Goal: Task Accomplishment & Management: Use online tool/utility

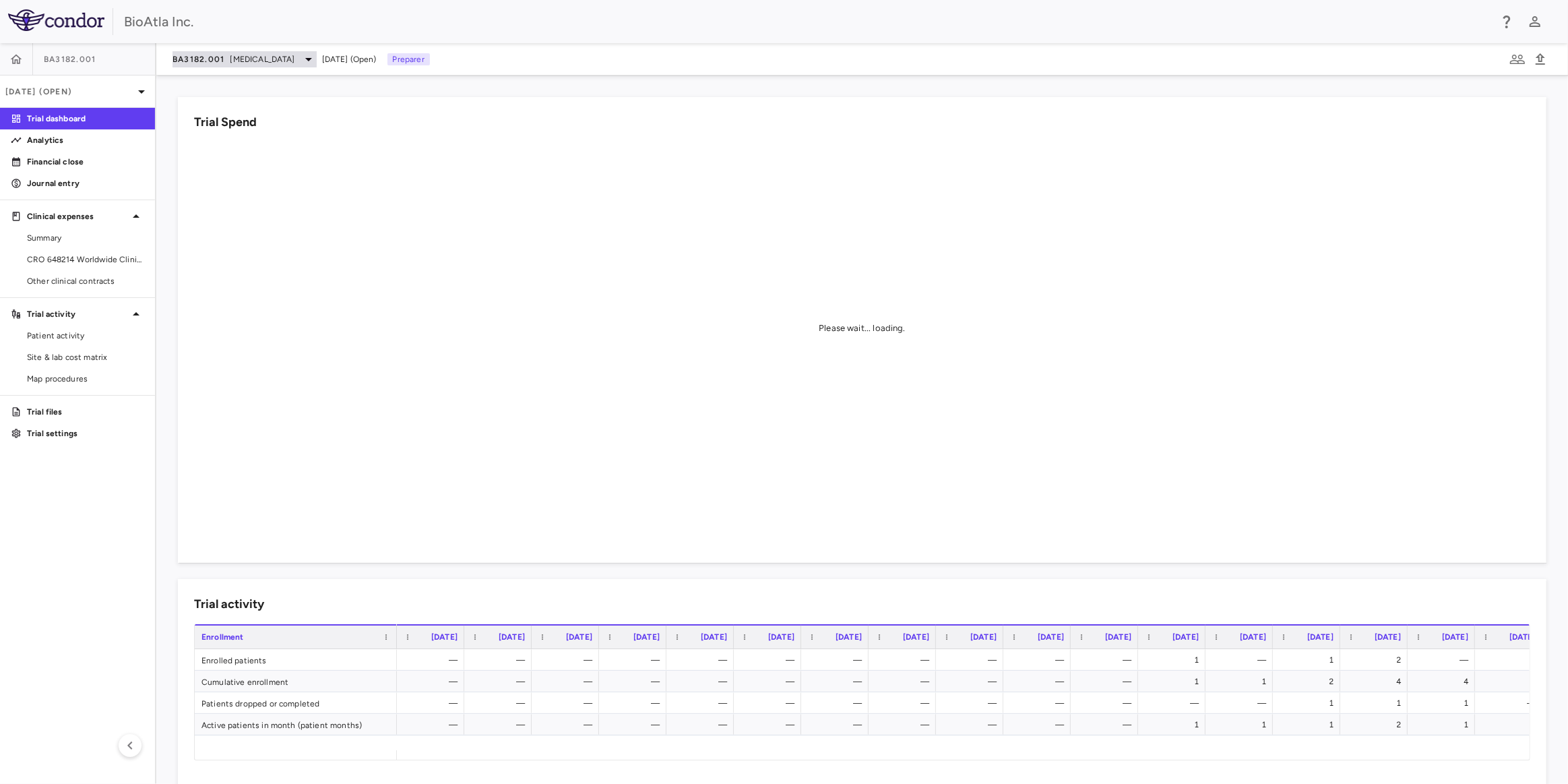
click at [277, 51] on div "BA3182.001 Adenocarcinoma Aug 2025 (Open) Preparer" at bounding box center [862, 59] width 1412 height 32
click at [253, 62] on span "Adenocarcinoma" at bounding box center [263, 59] width 65 height 12
click at [214, 124] on p "BA3071" at bounding box center [286, 123] width 177 height 12
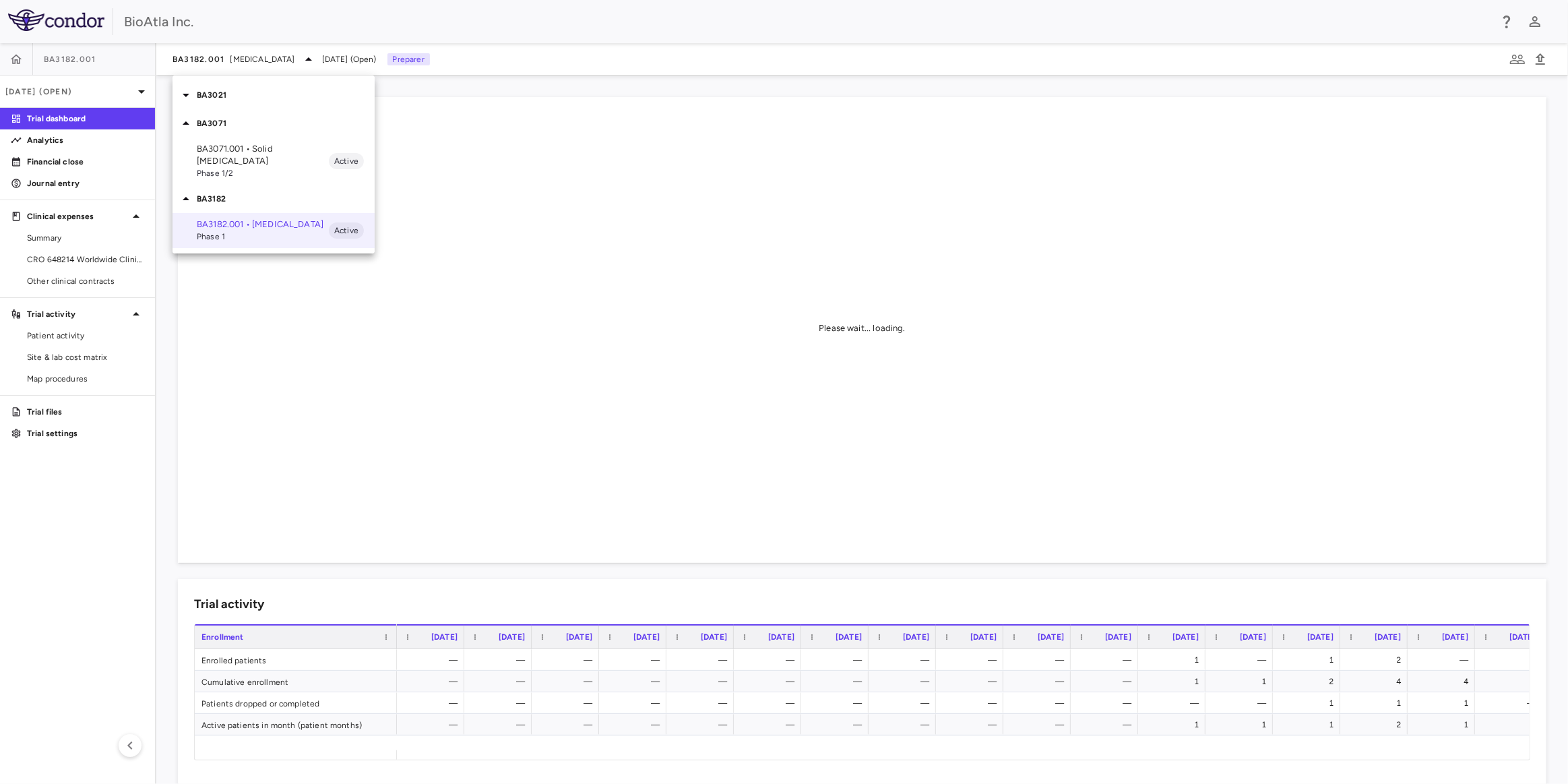
click at [214, 147] on p "BA3071.001 • Solid Tumors" at bounding box center [263, 154] width 132 height 24
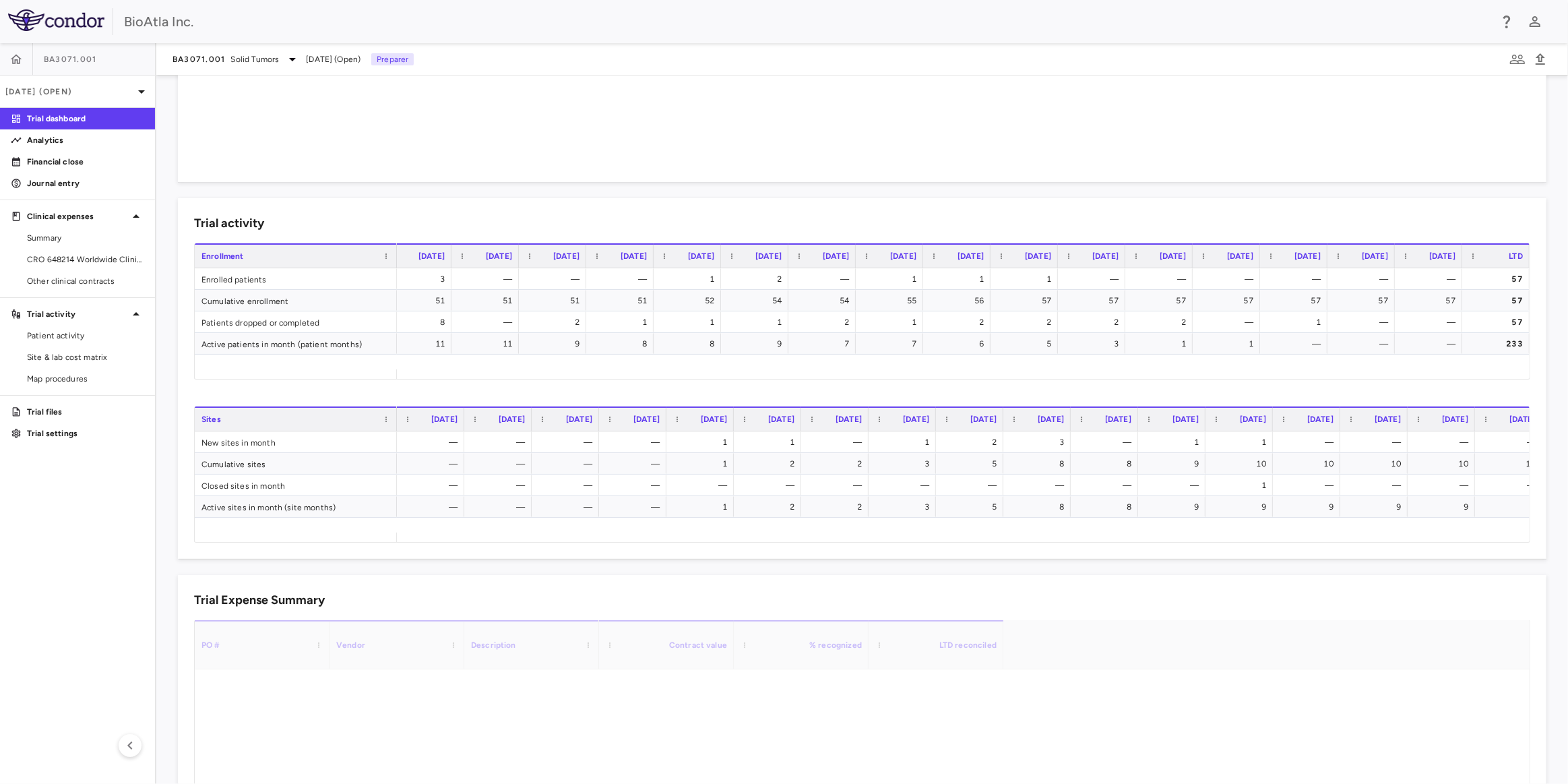
scroll to position [384, 0]
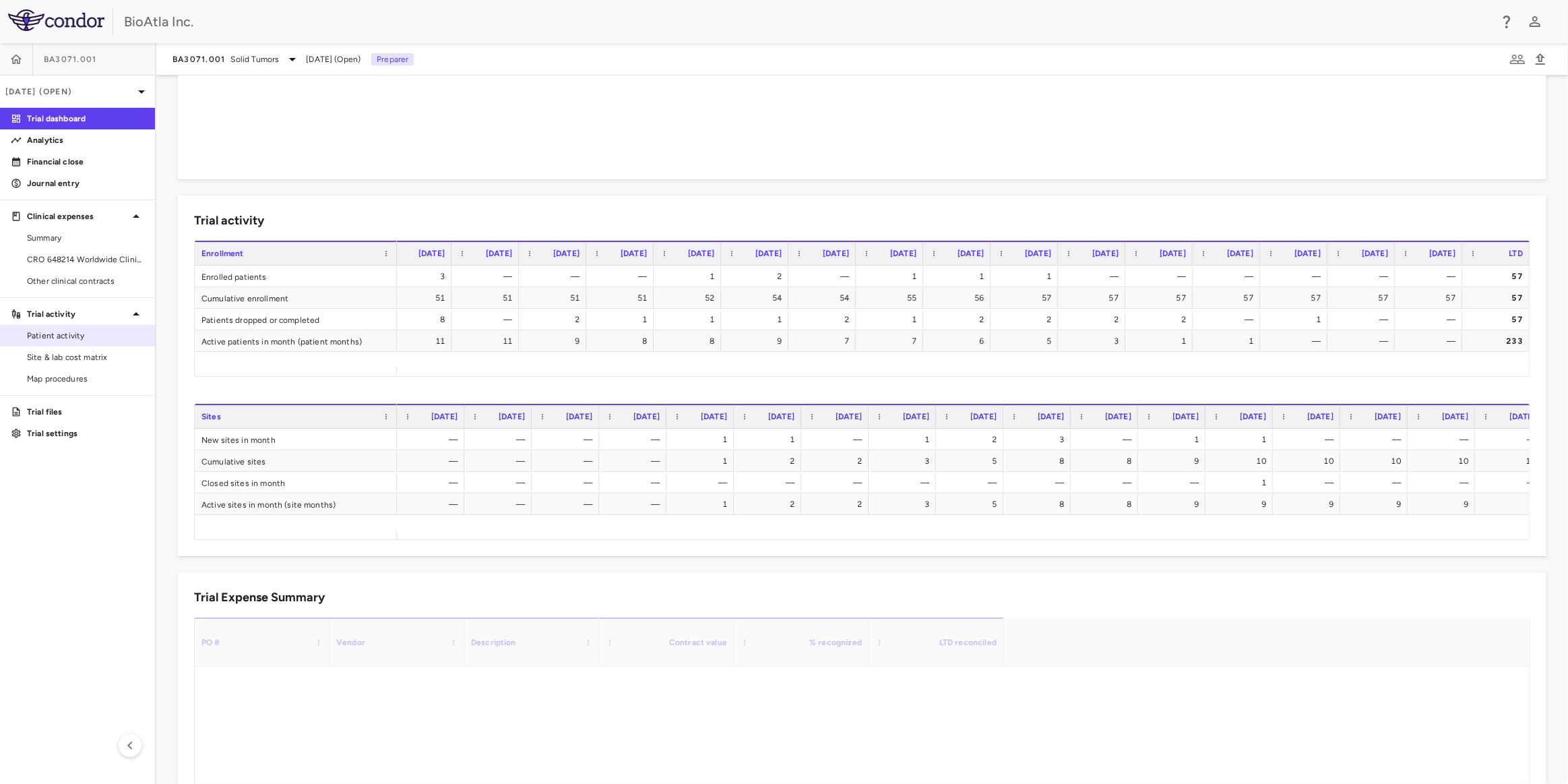
click at [54, 337] on span "Patient activity" at bounding box center [85, 336] width 117 height 12
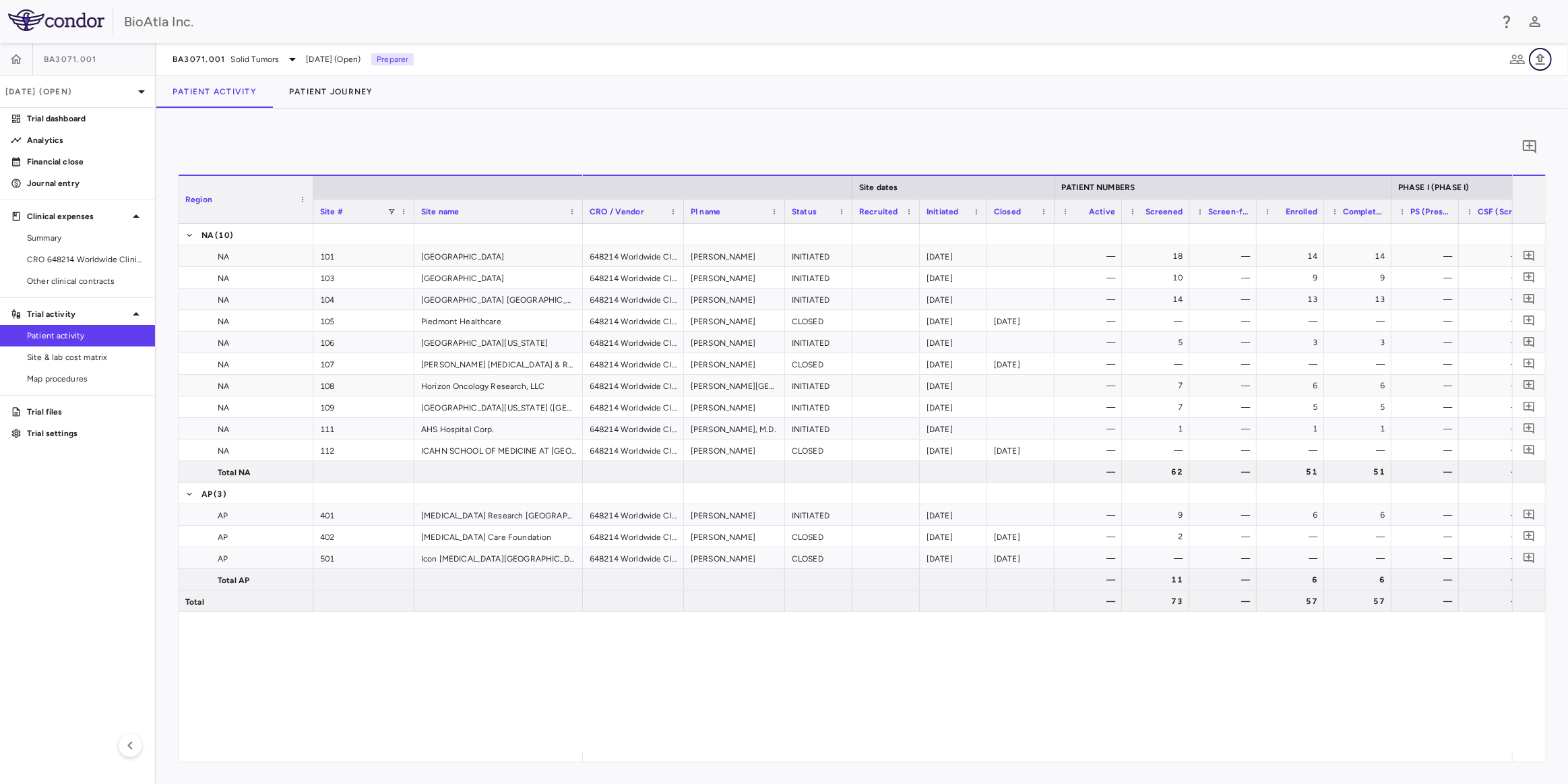
click at [1543, 59] on icon "button" at bounding box center [1540, 59] width 16 height 16
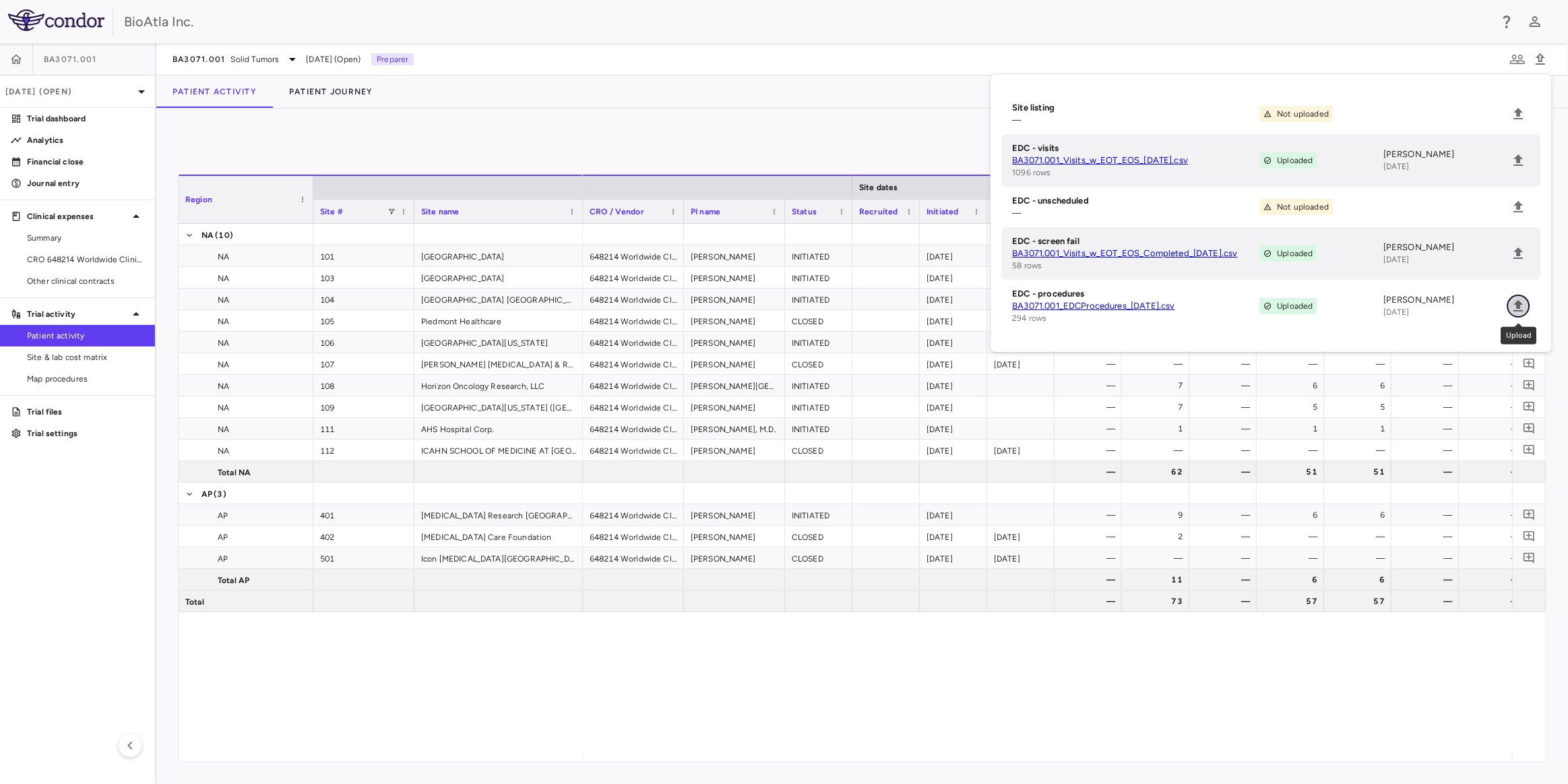
click at [1523, 304] on icon "Upload" at bounding box center [1518, 306] width 16 height 16
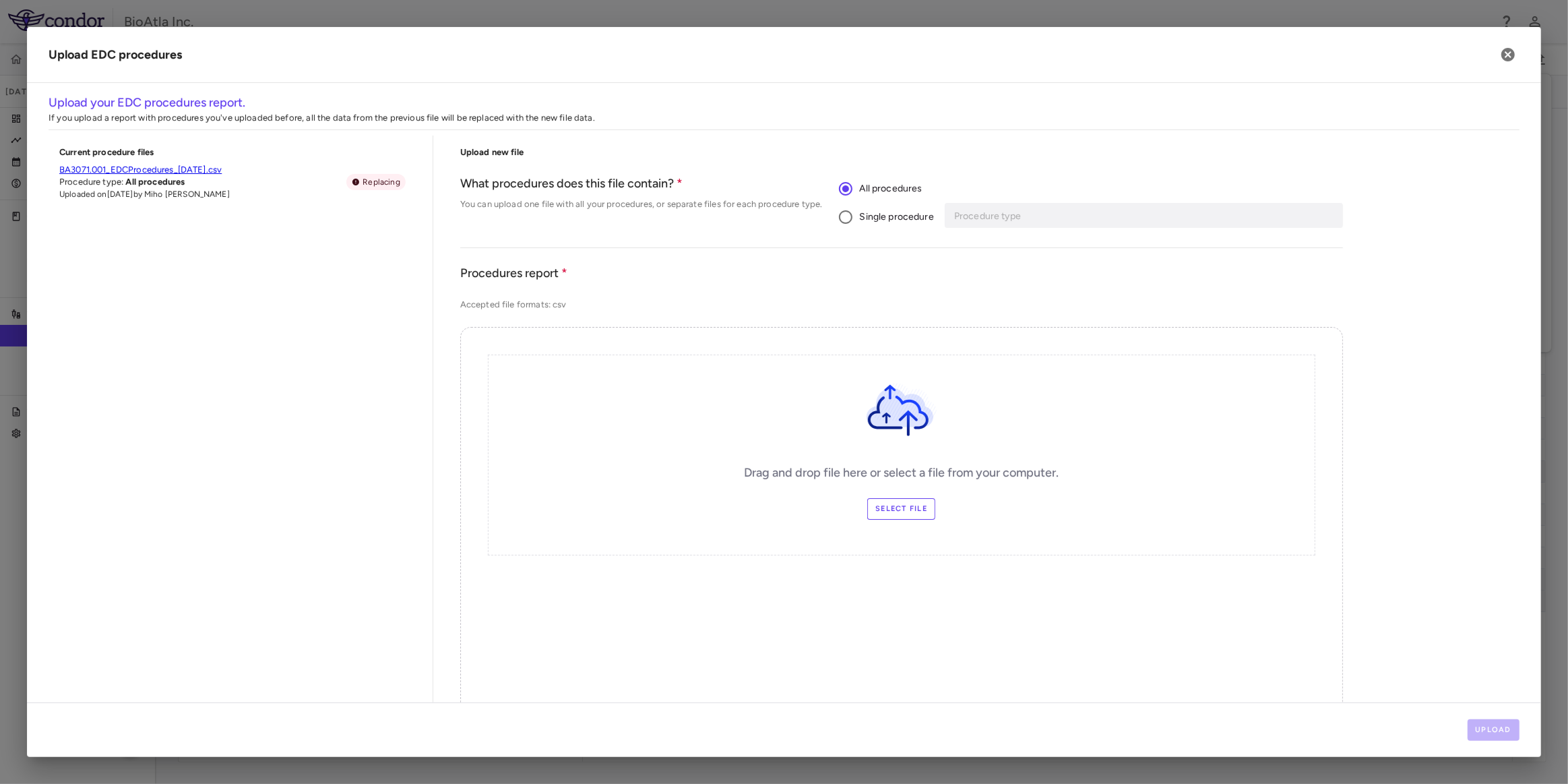
click at [884, 508] on label "Select file" at bounding box center [901, 509] width 68 height 21
click at [0, 0] on input "Select file" at bounding box center [0, 0] width 0 height 0
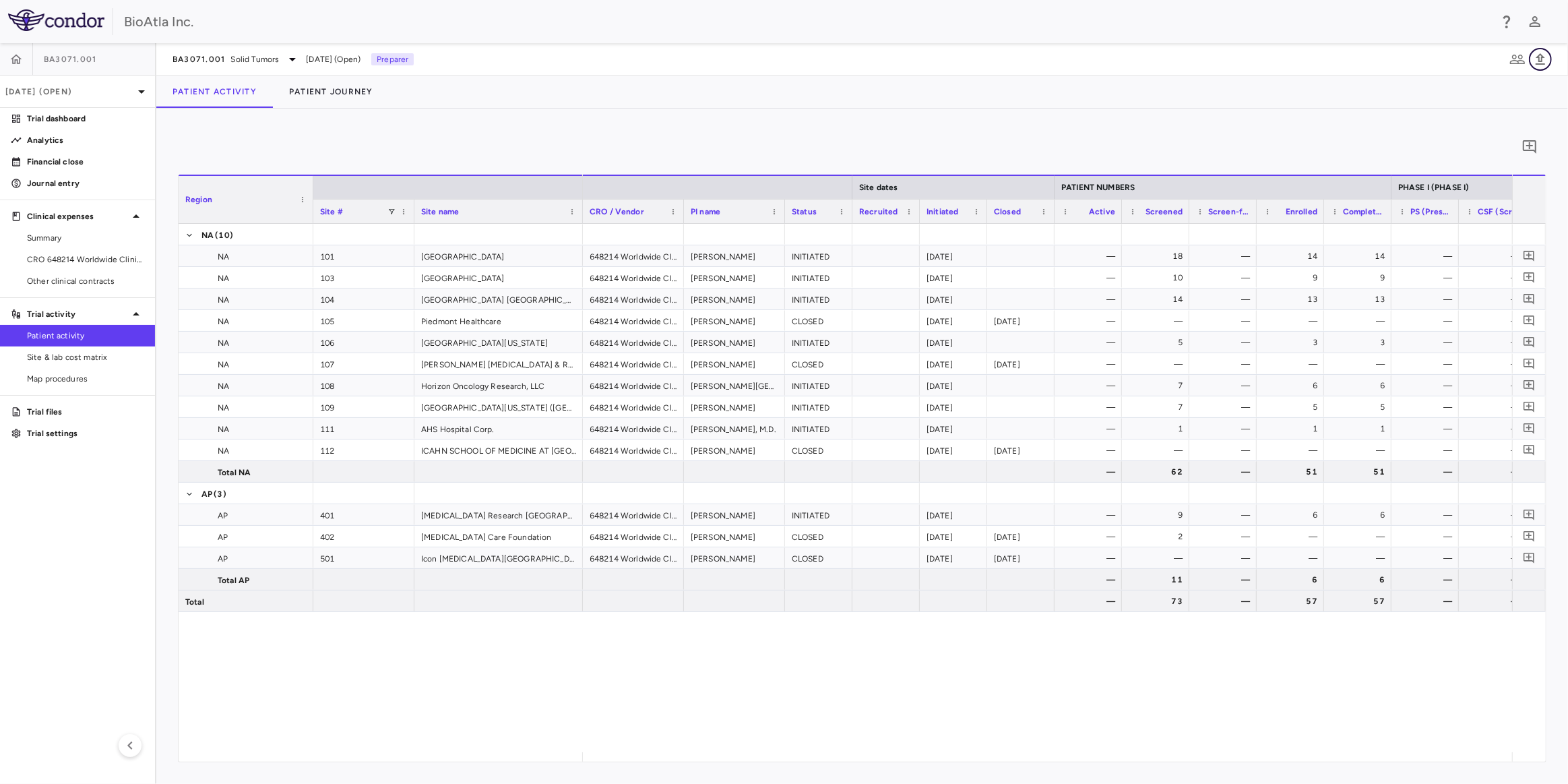
click at [1547, 59] on icon "button" at bounding box center [1540, 59] width 16 height 16
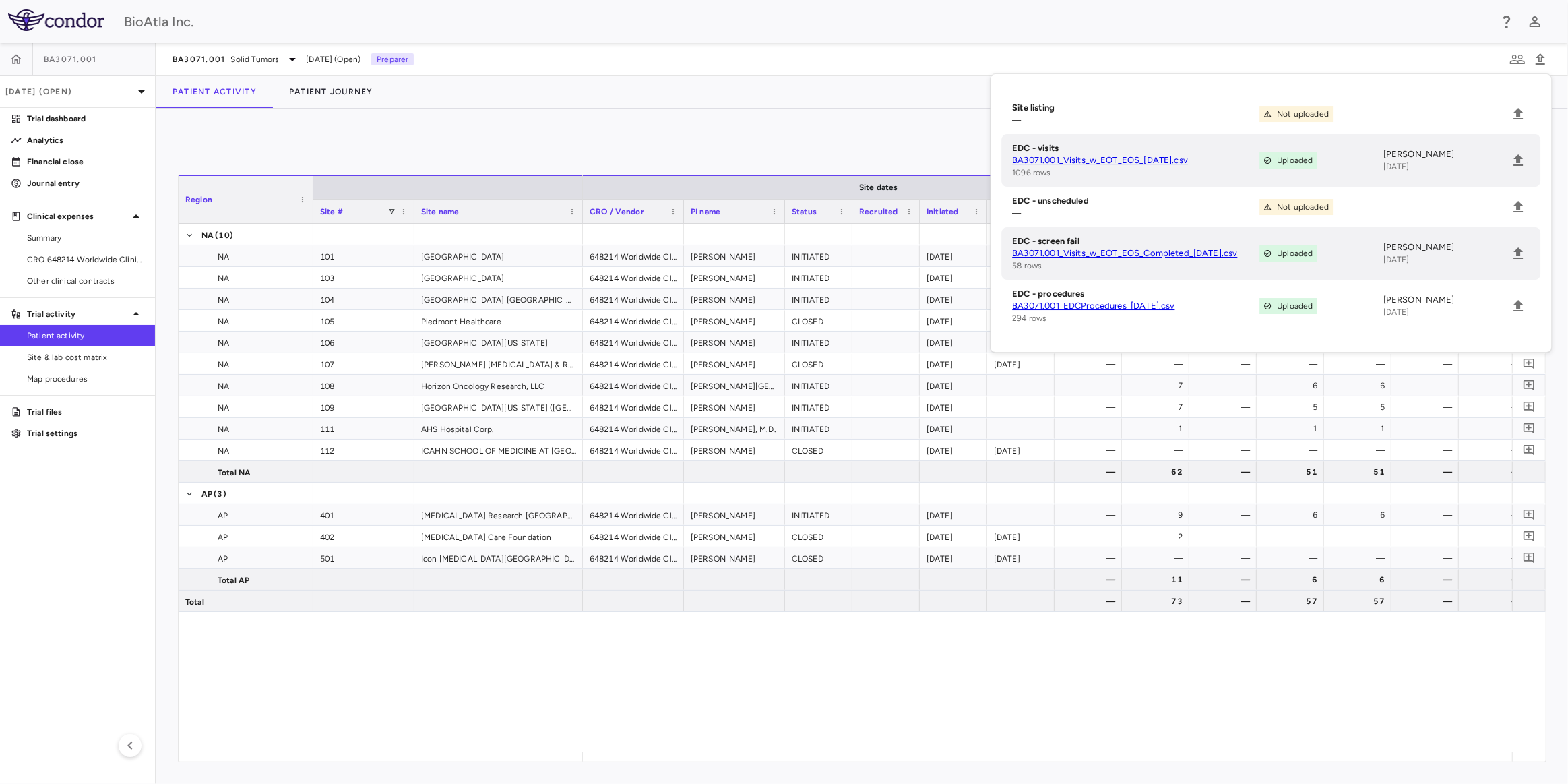
click at [1271, 305] on icon at bounding box center [1267, 306] width 7 height 7
click at [1516, 312] on icon "Upload" at bounding box center [1518, 306] width 16 height 16
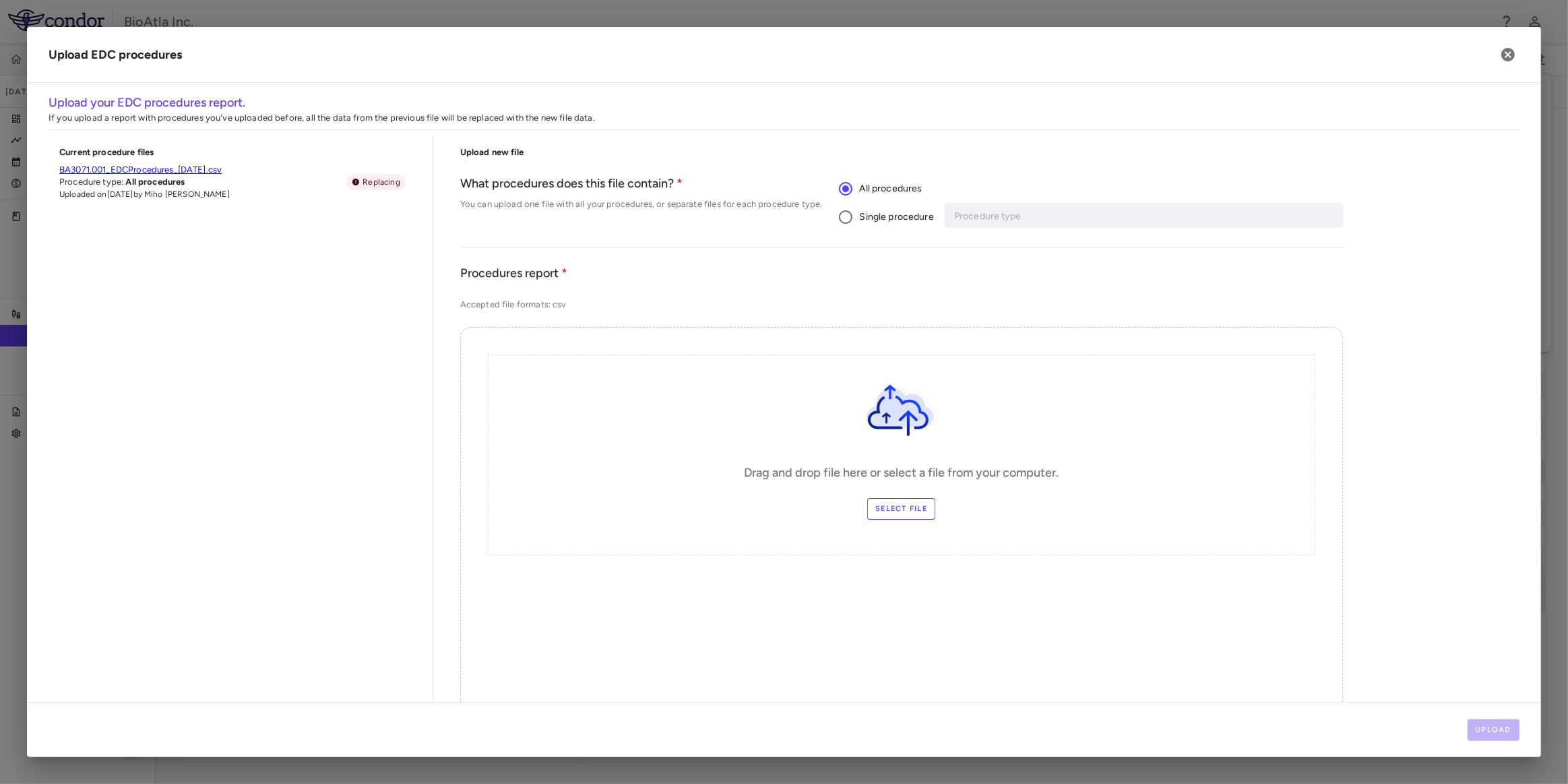
click at [879, 503] on label "Select file" at bounding box center [901, 509] width 68 height 21
click at [0, 0] on input "Select file" at bounding box center [0, 0] width 0 height 0
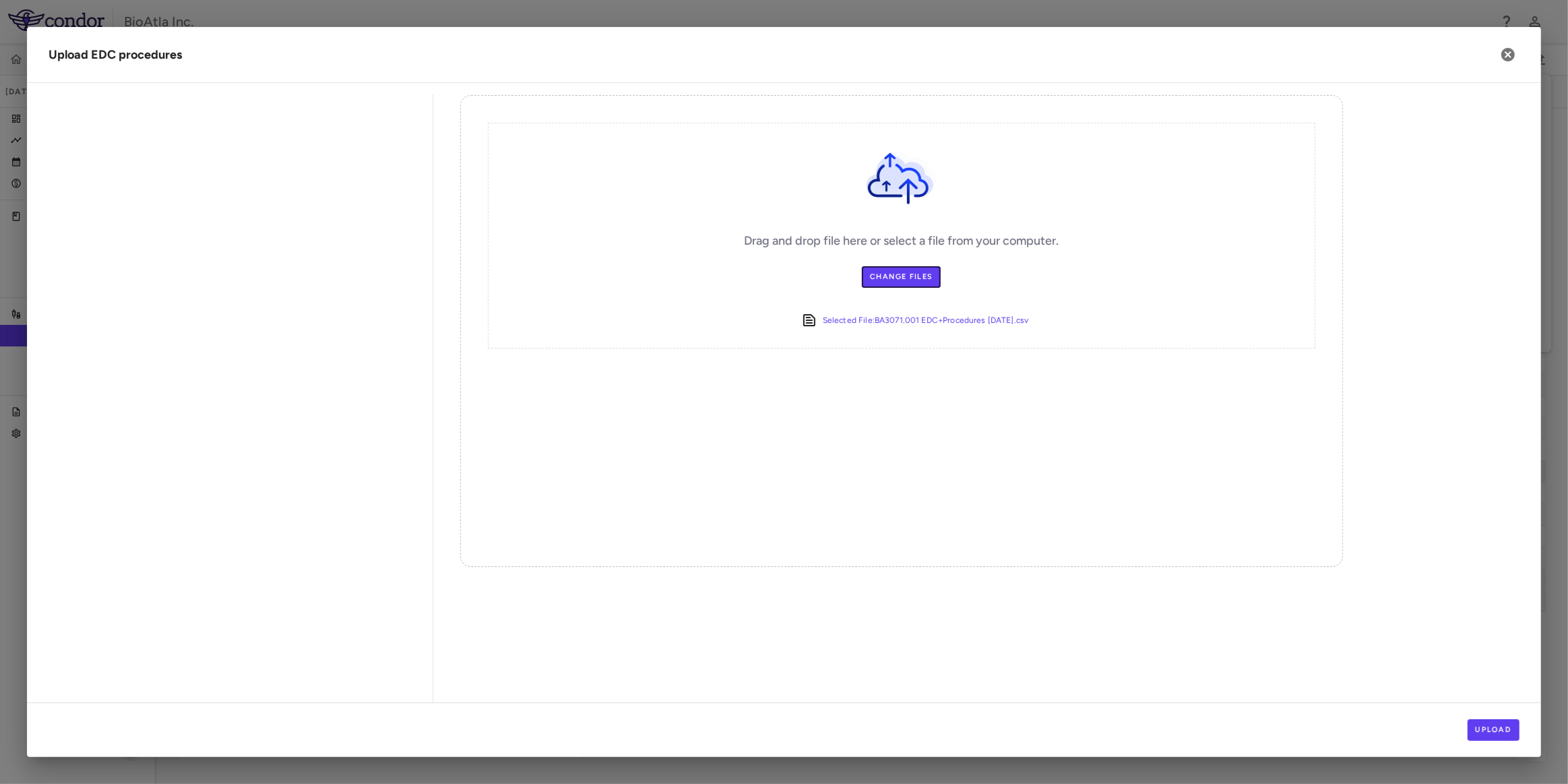
scroll to position [249, 0]
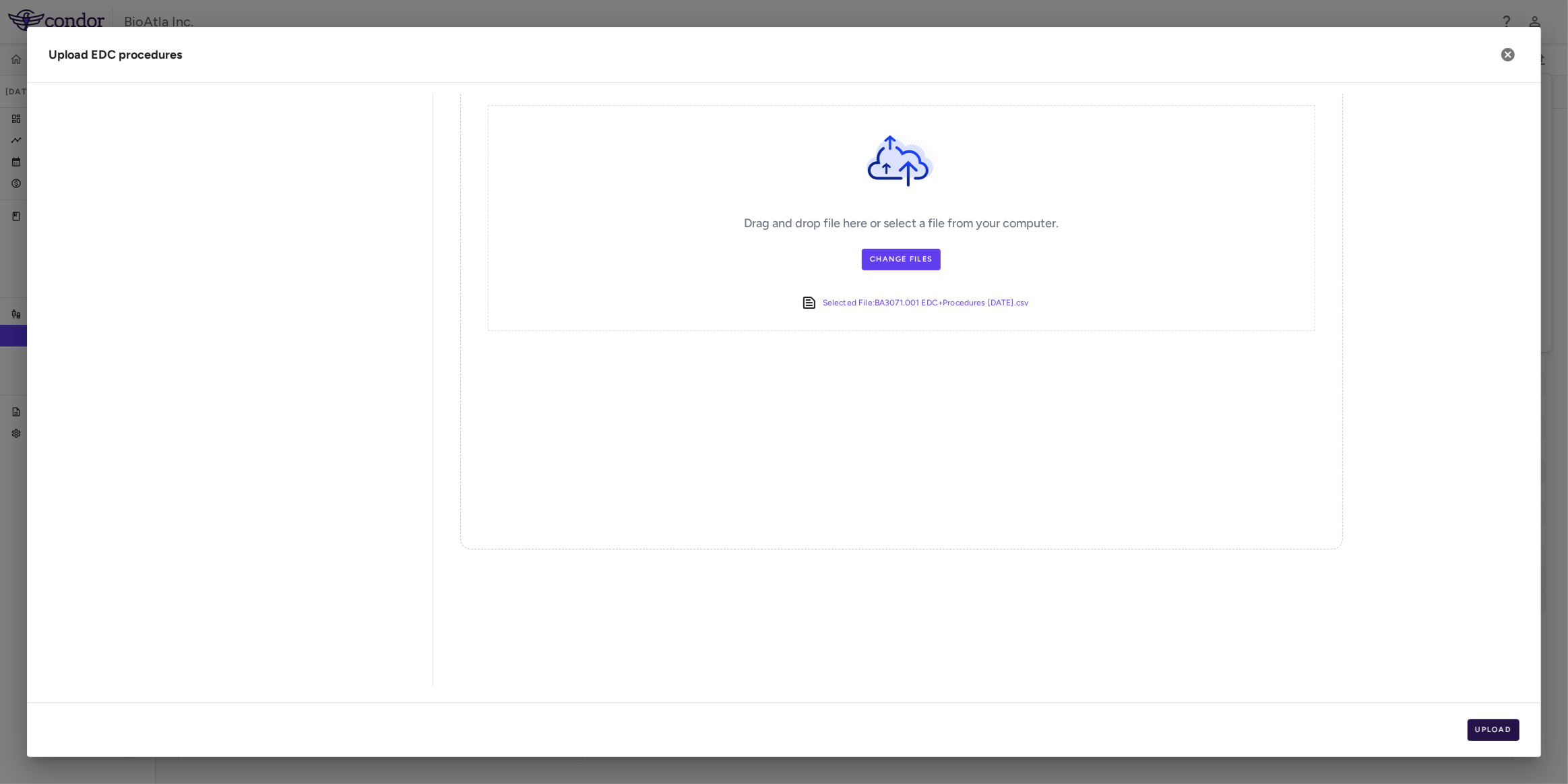
click at [1493, 720] on button "Upload" at bounding box center [1493, 730] width 52 height 21
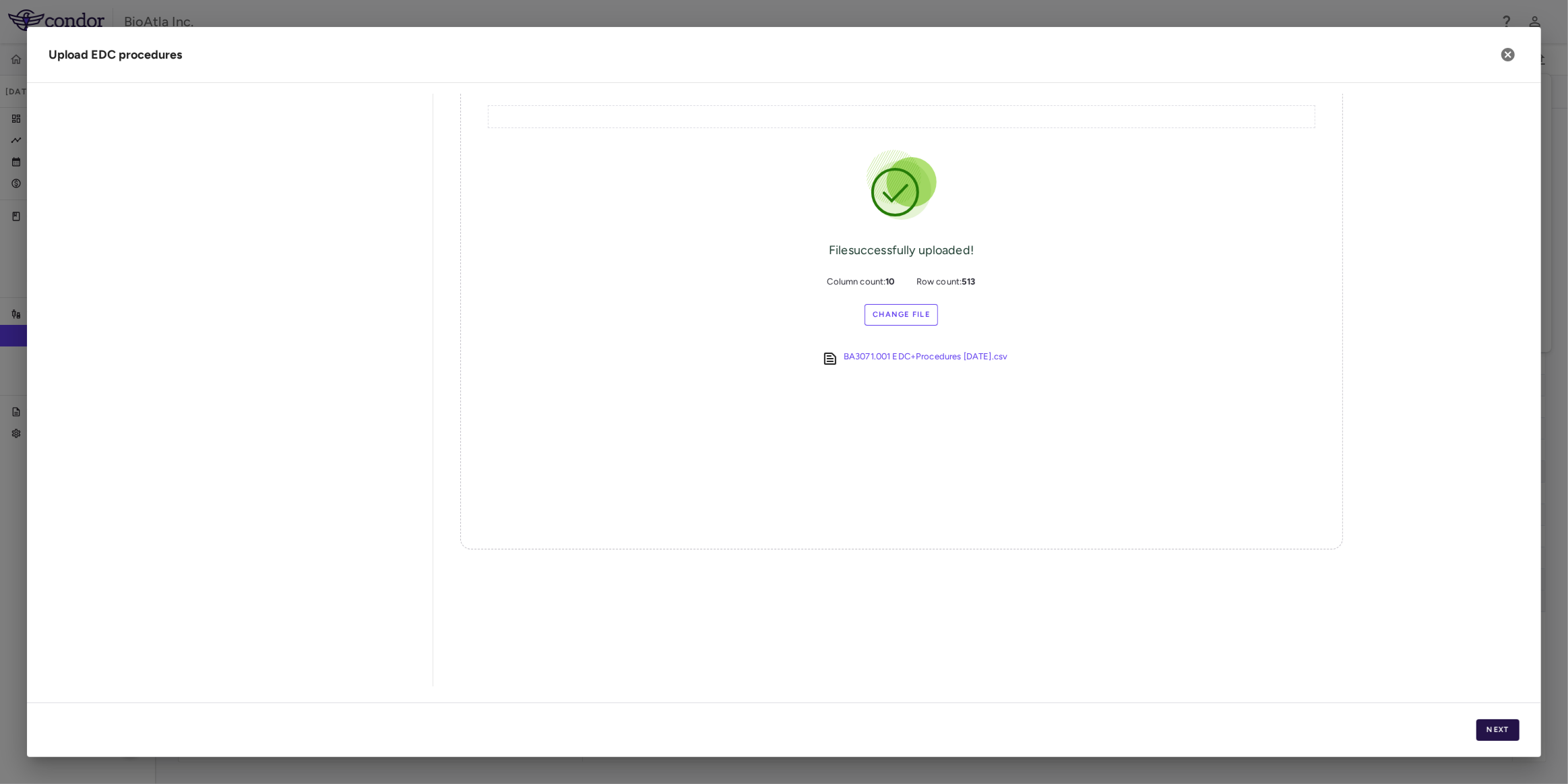
click at [1504, 731] on button "Next" at bounding box center [1498, 730] width 43 height 21
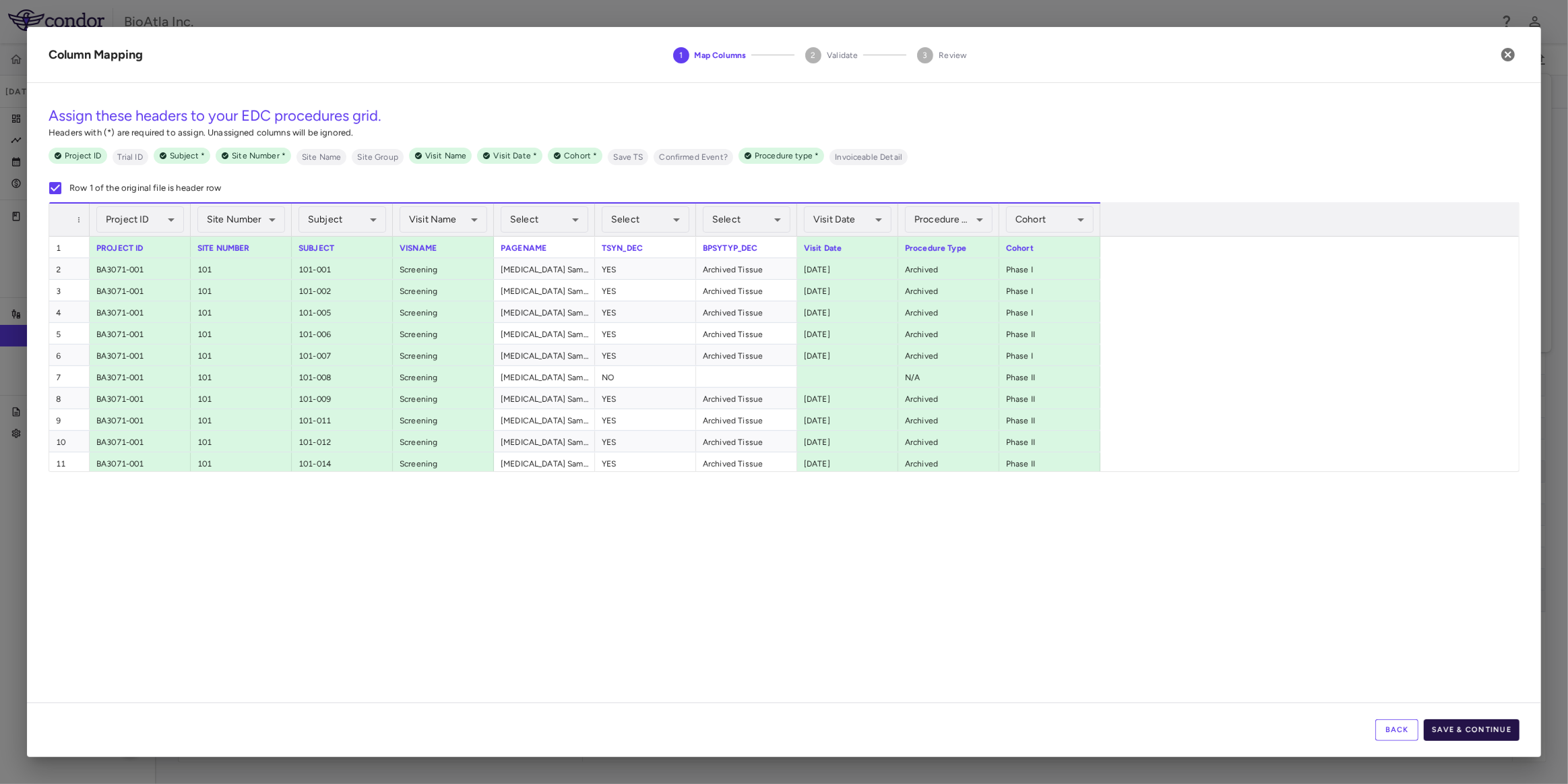
click at [1486, 722] on button "Save & Continue" at bounding box center [1471, 730] width 96 height 21
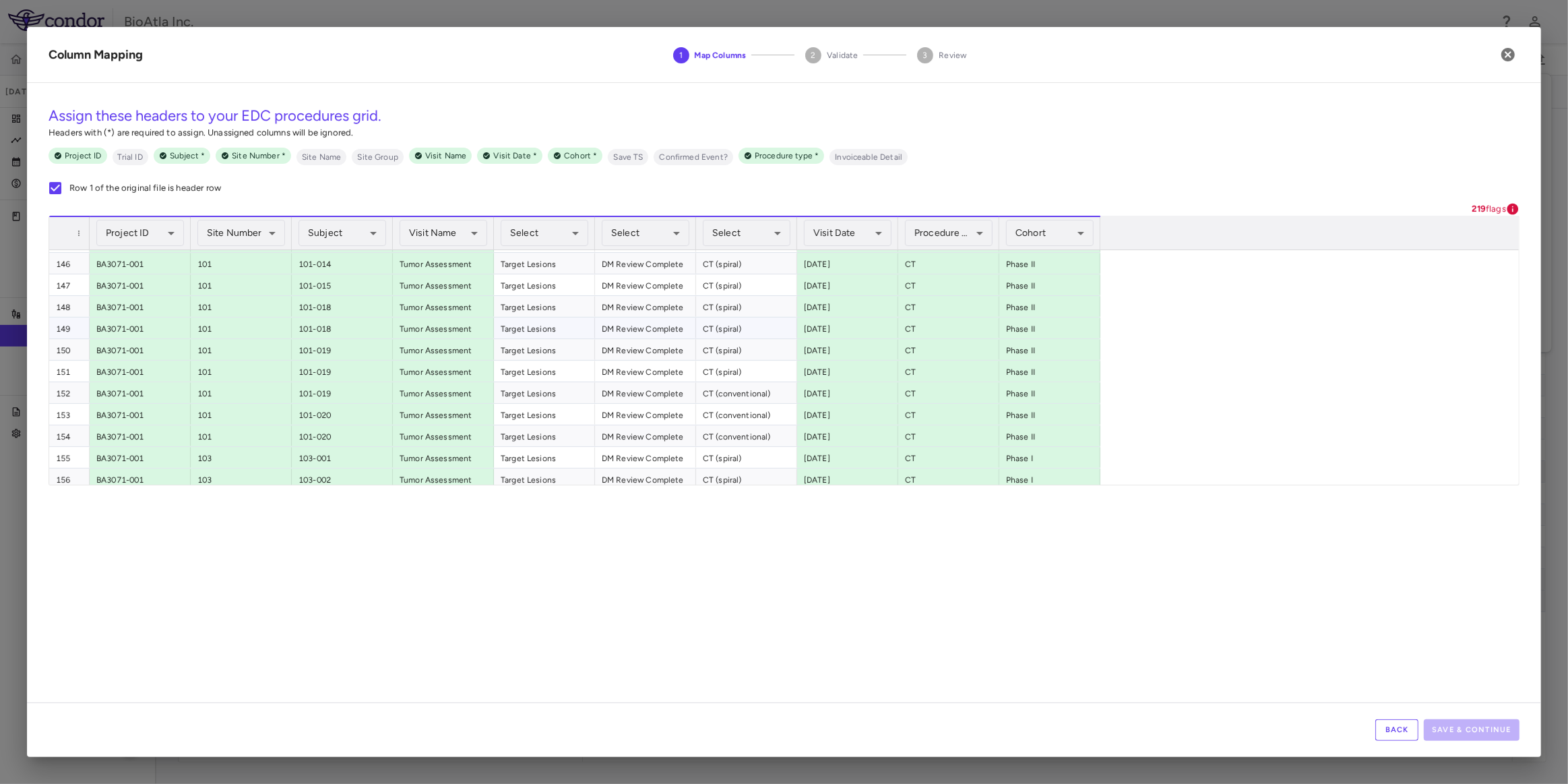
scroll to position [3449, 0]
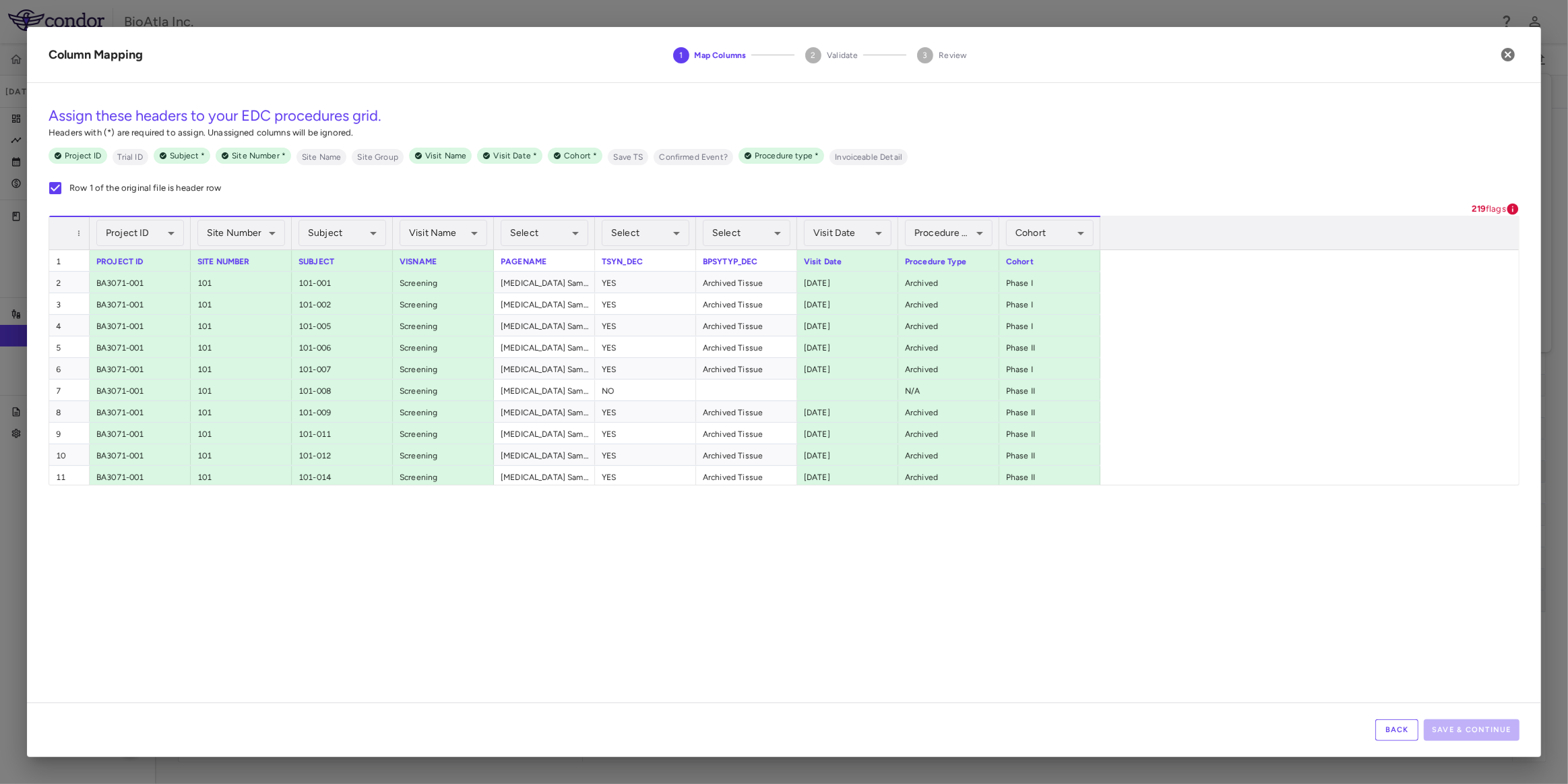
click at [1396, 725] on button "Back" at bounding box center [1397, 730] width 43 height 21
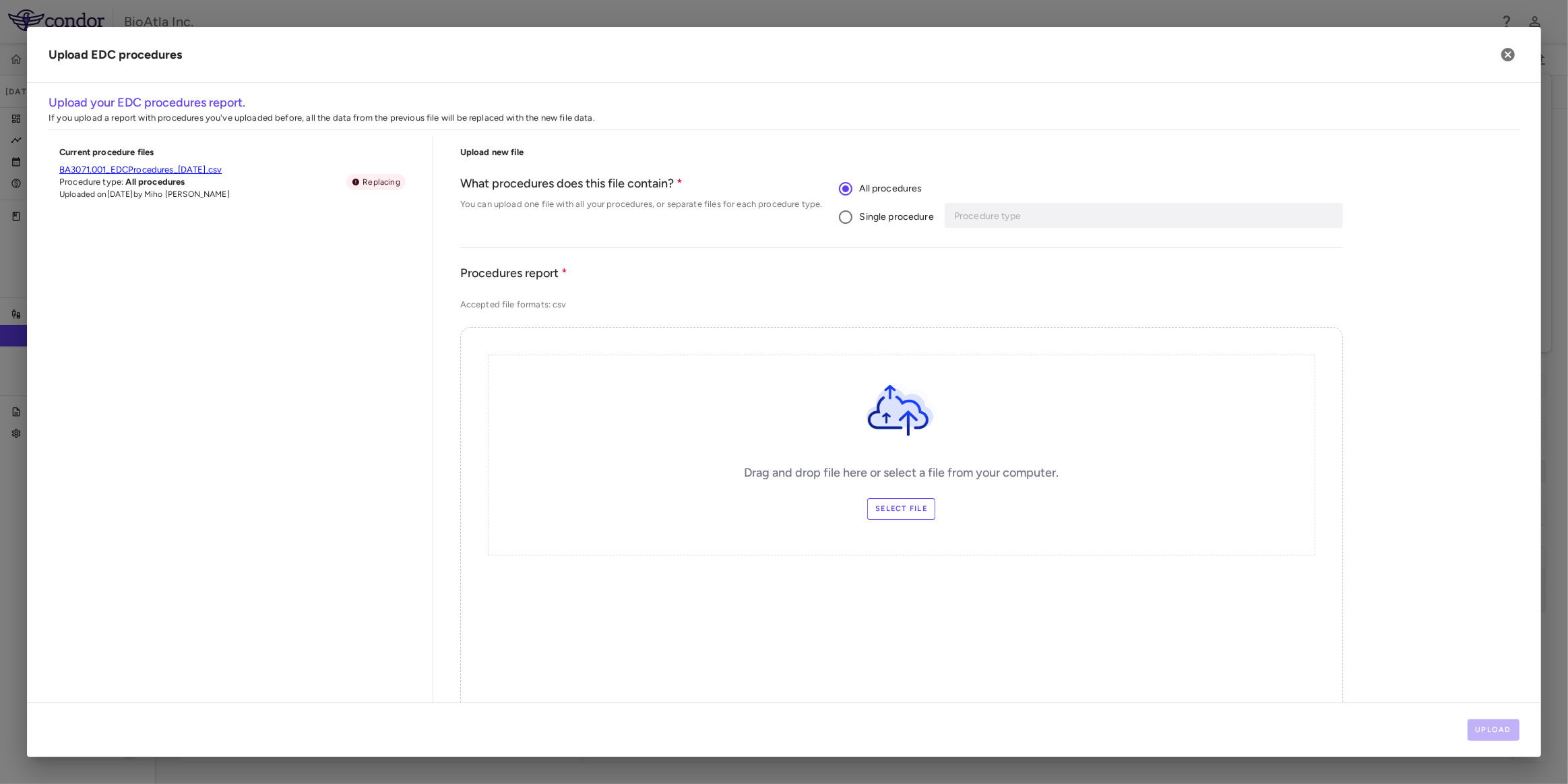
click at [881, 506] on label "Select file" at bounding box center [901, 509] width 68 height 21
click at [0, 0] on input "Select file" at bounding box center [0, 0] width 0 height 0
click at [1489, 726] on button "Upload" at bounding box center [1493, 730] width 52 height 21
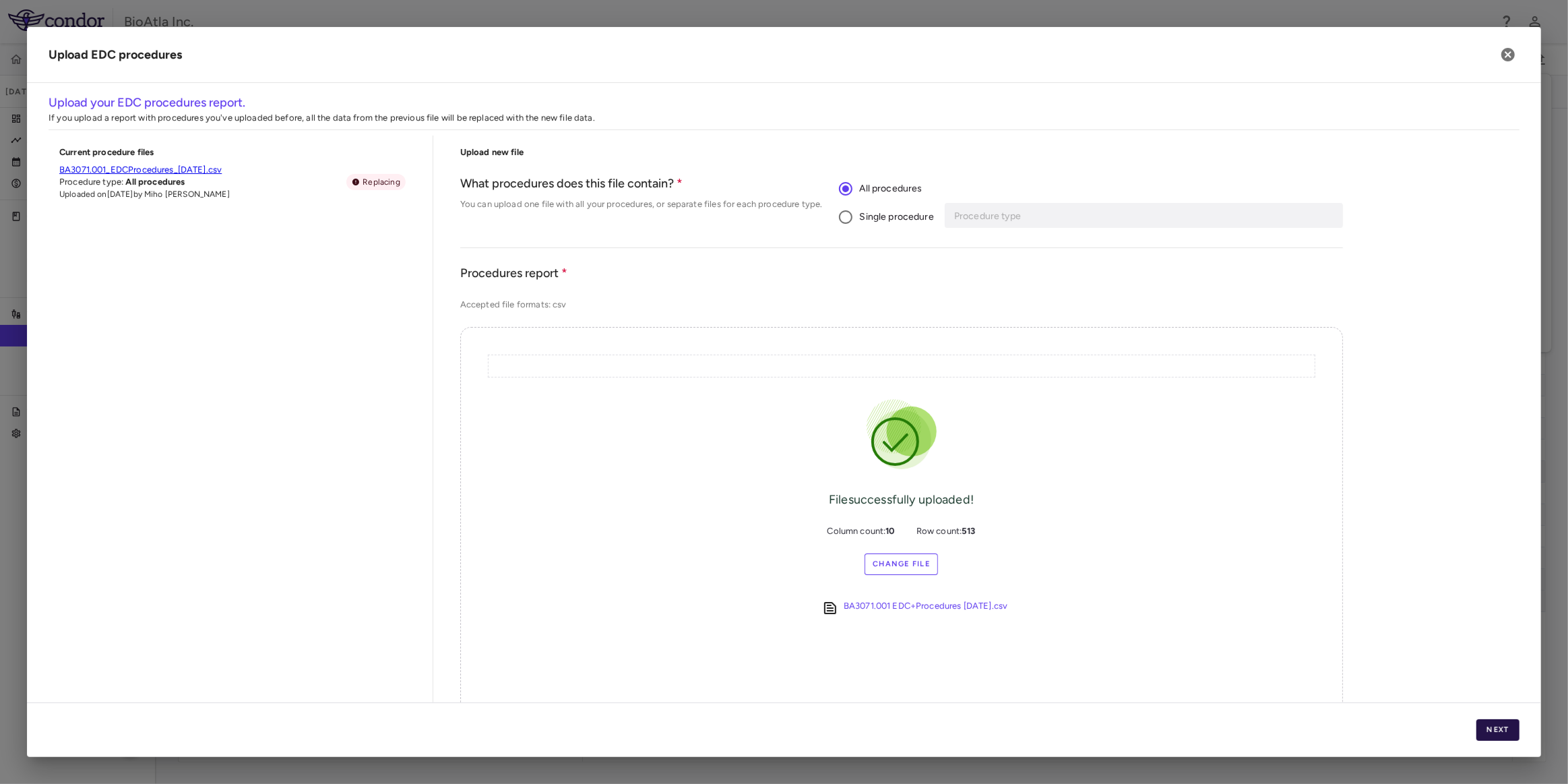
click at [1489, 726] on button "Next" at bounding box center [1498, 730] width 43 height 21
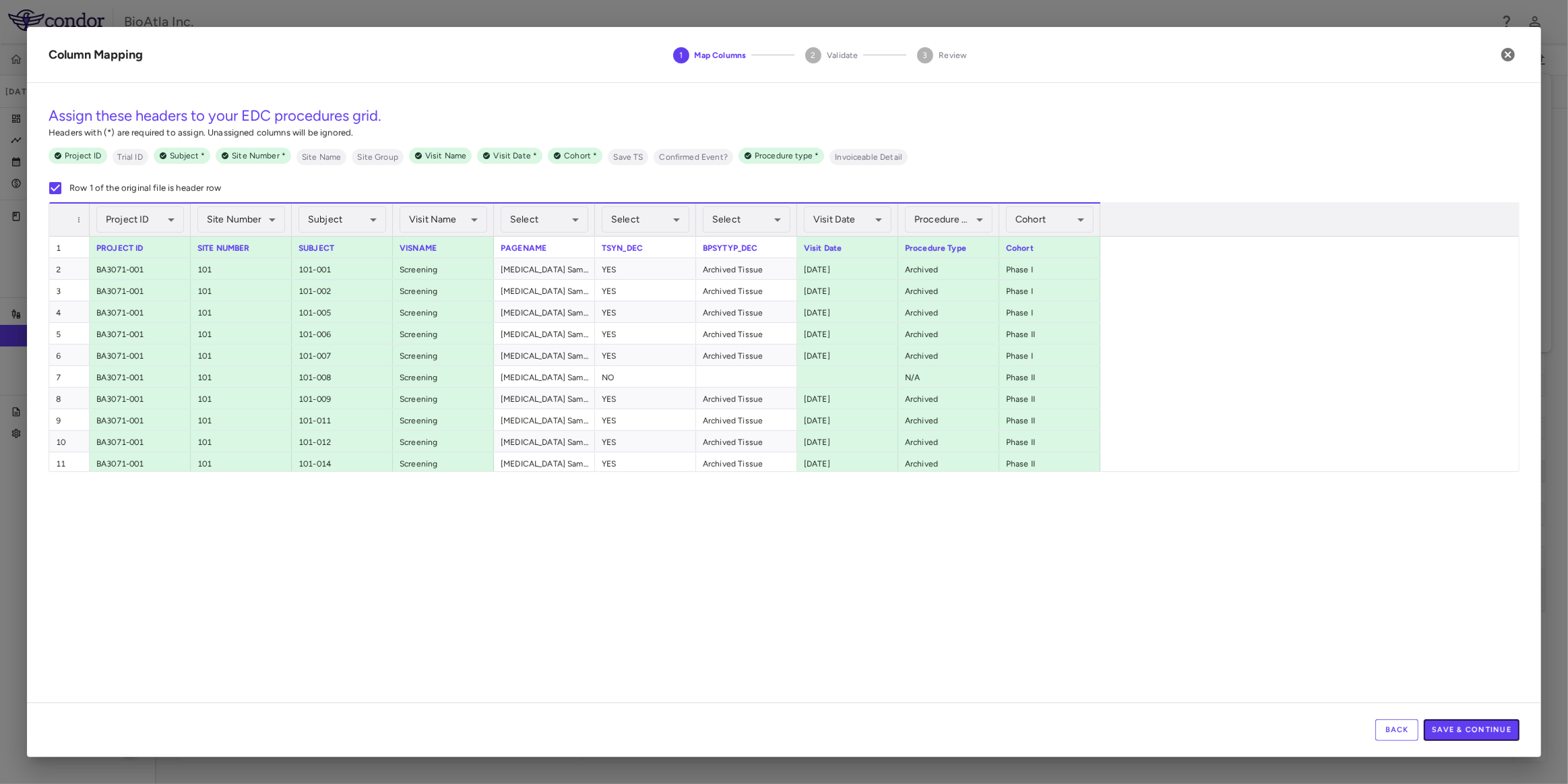
click at [1489, 725] on button "Save & Continue" at bounding box center [1471, 730] width 96 height 21
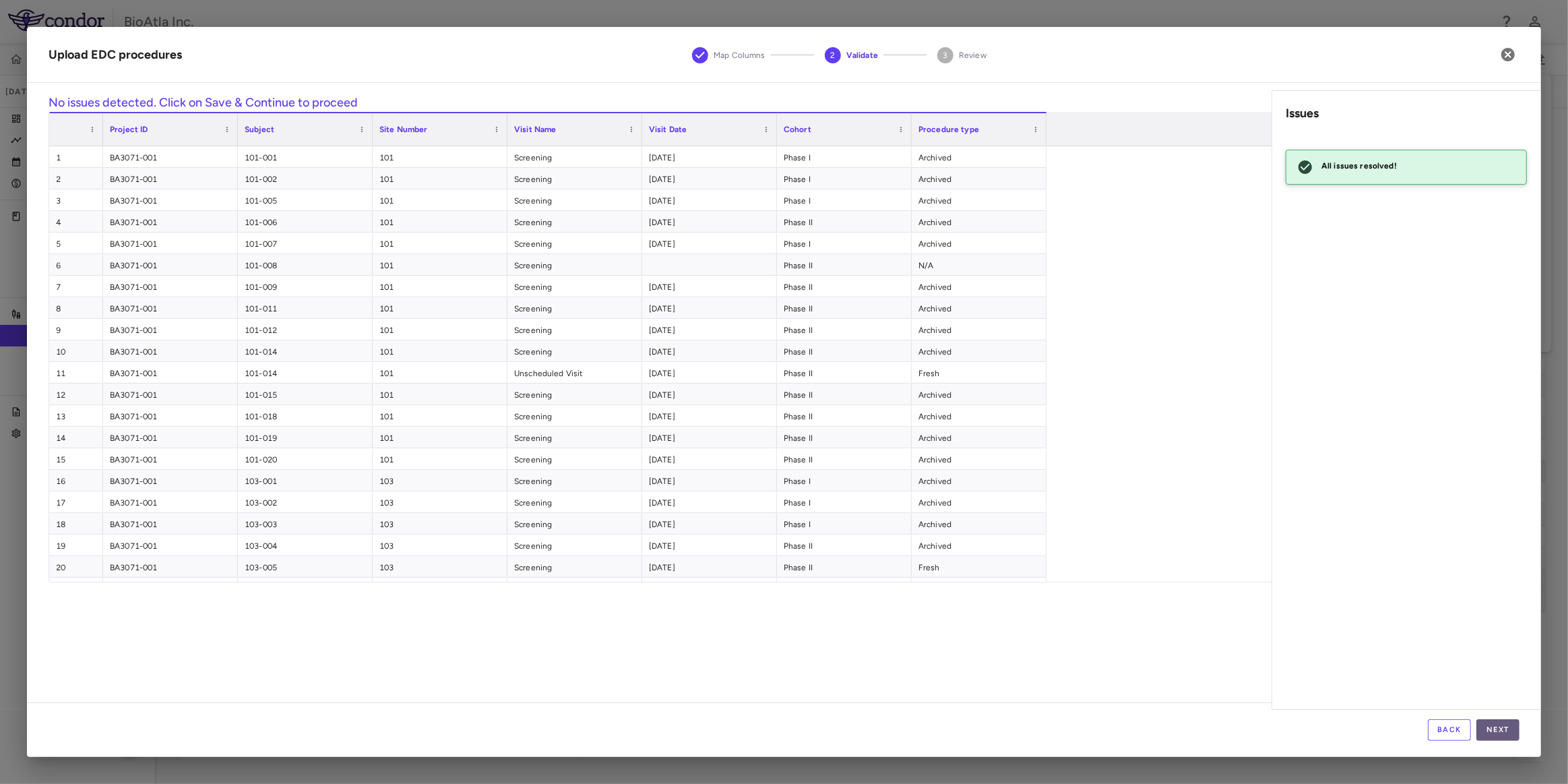
click at [1489, 725] on button "Next" at bounding box center [1498, 730] width 43 height 21
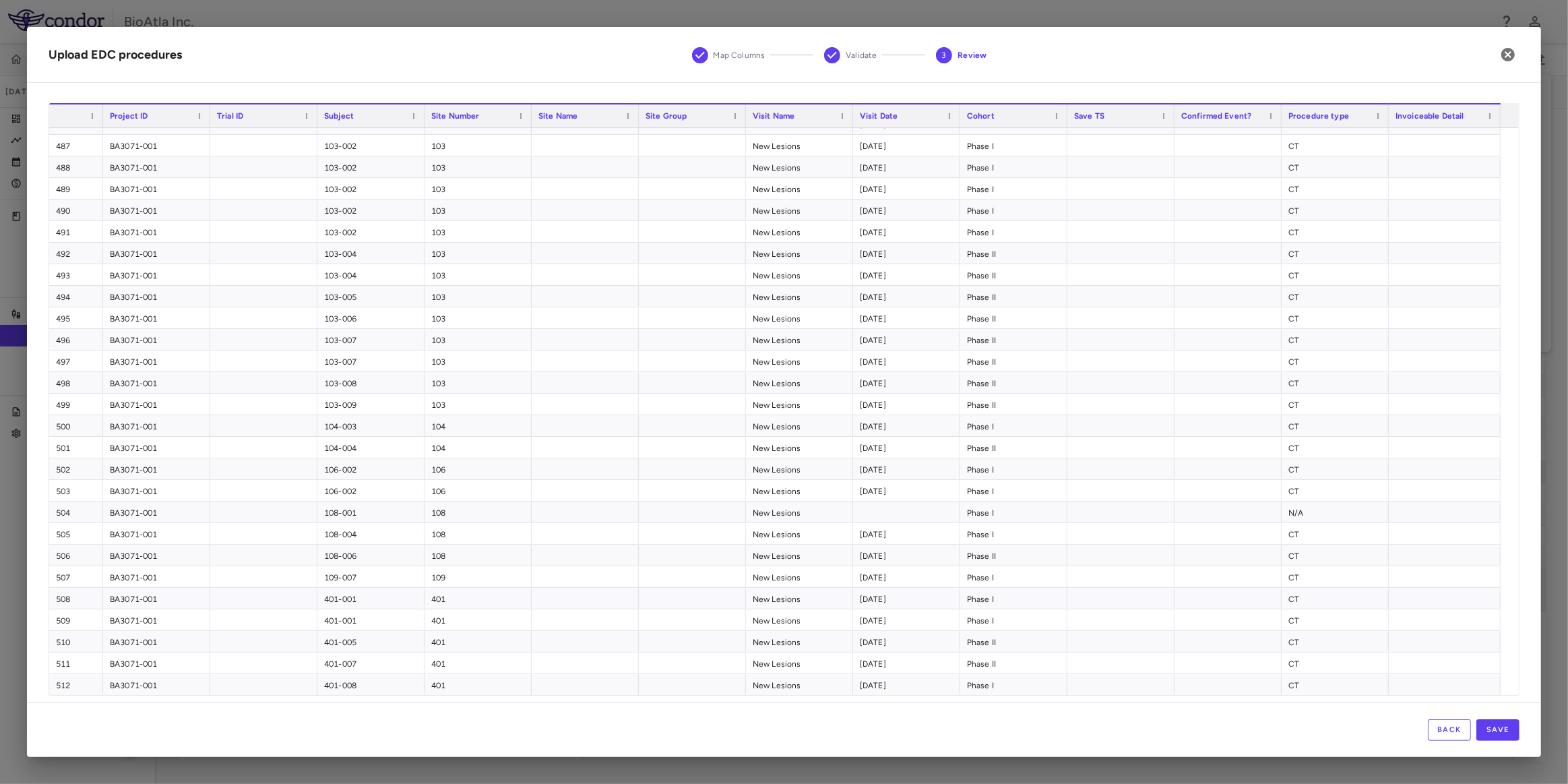
scroll to position [28, 0]
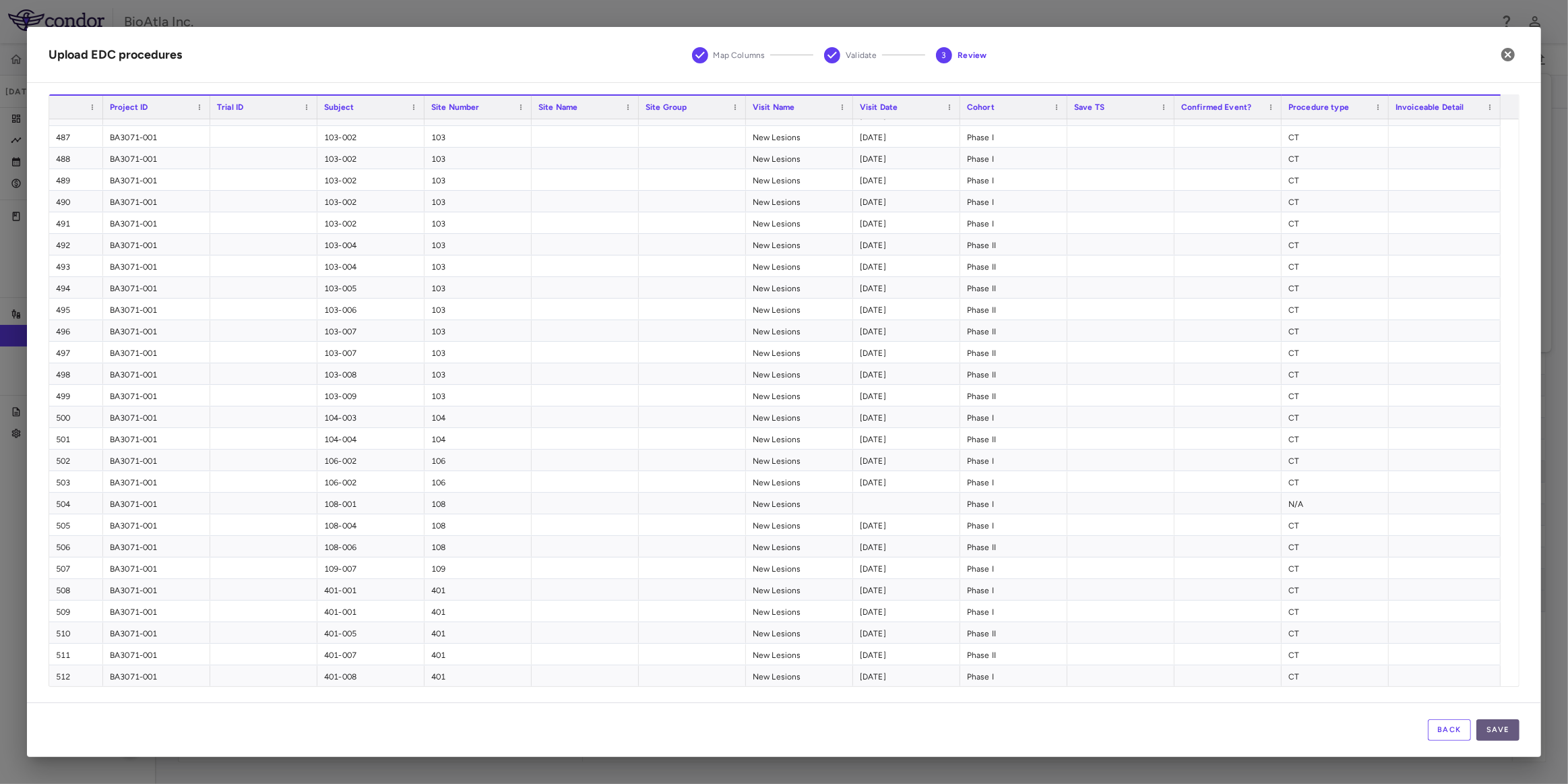
click at [1509, 730] on button "Save" at bounding box center [1498, 730] width 43 height 21
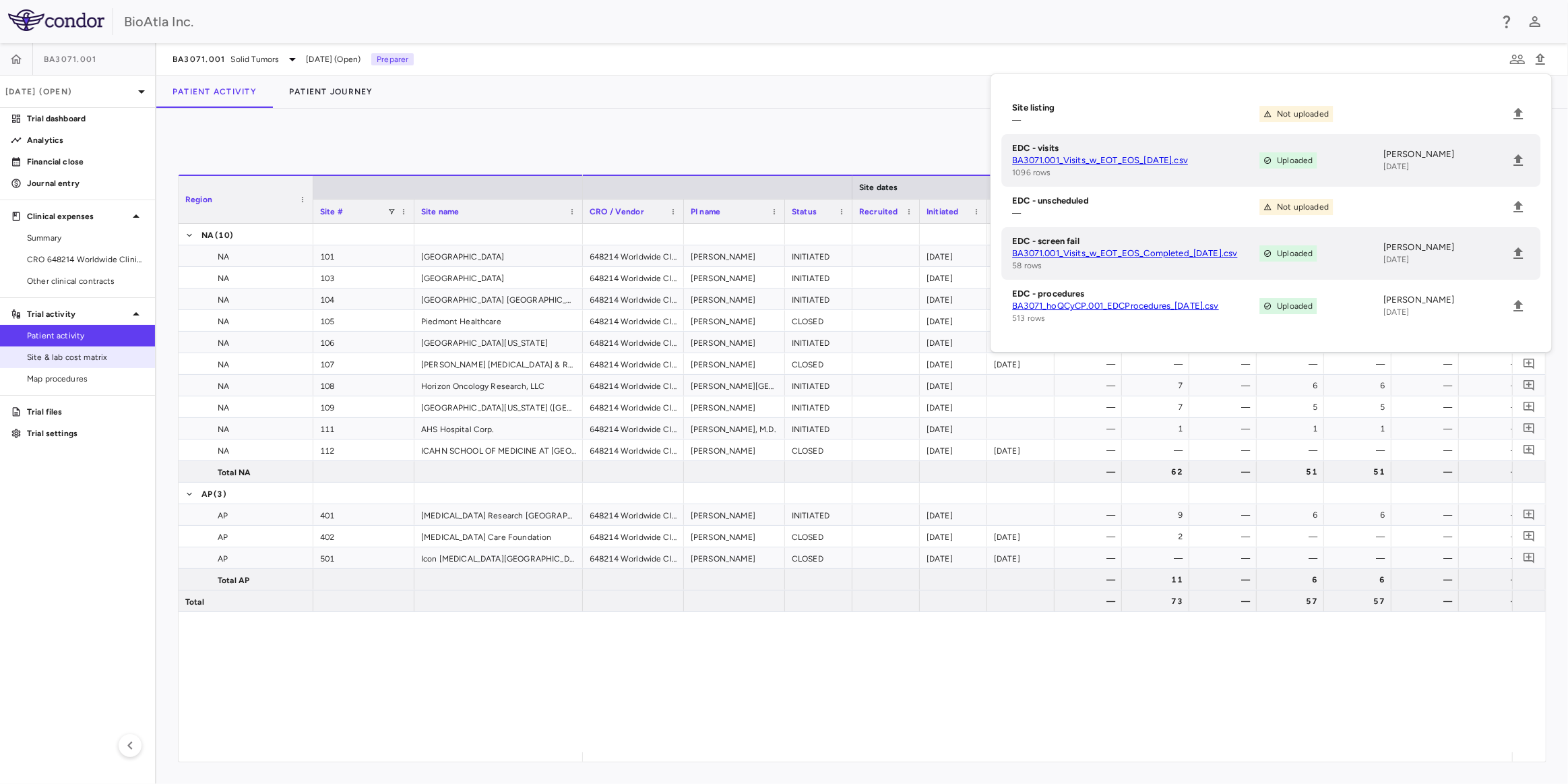
click at [38, 374] on span "Map procedures" at bounding box center [85, 379] width 117 height 12
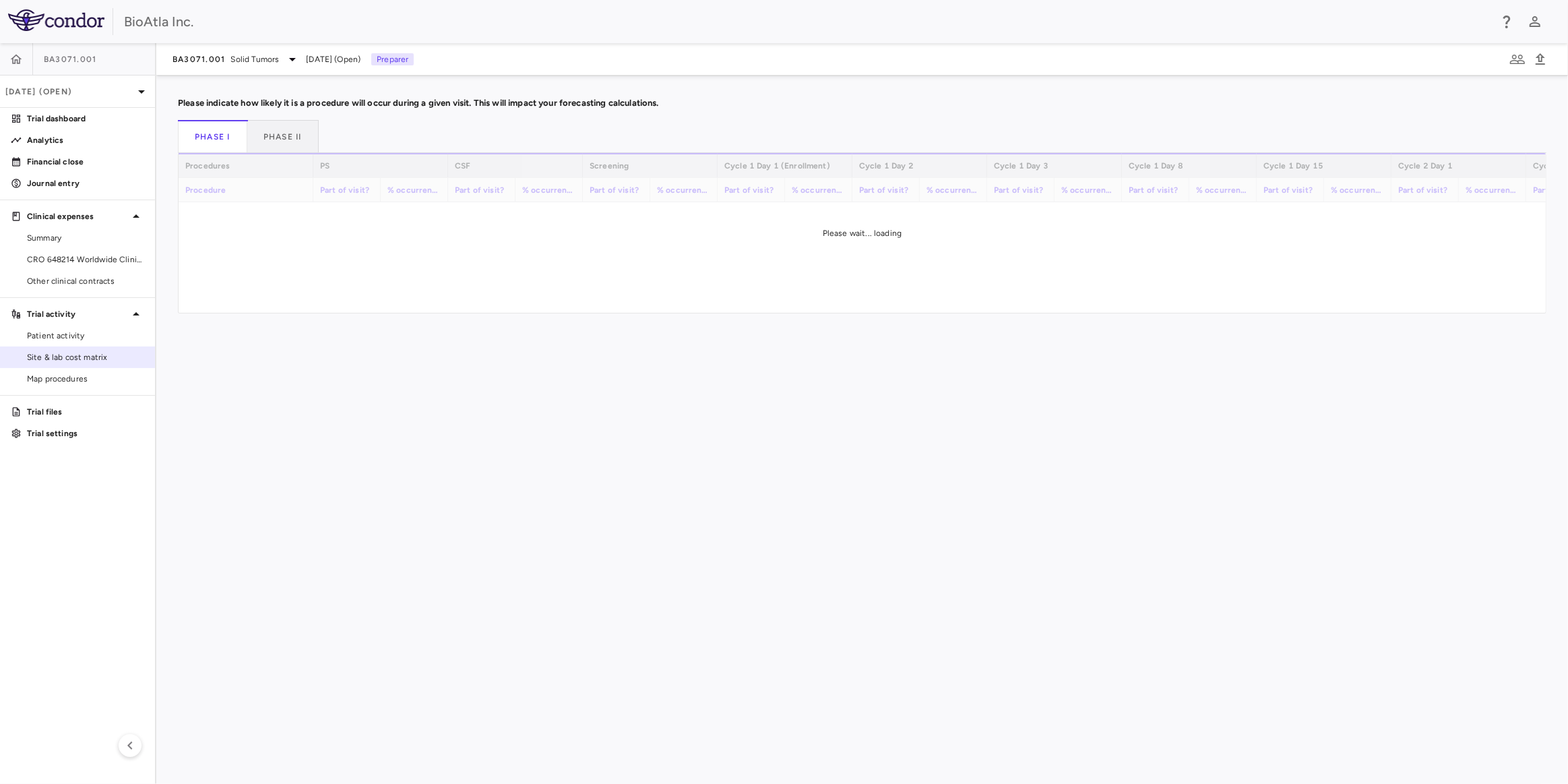
click at [38, 354] on span "Site & lab cost matrix" at bounding box center [85, 358] width 117 height 12
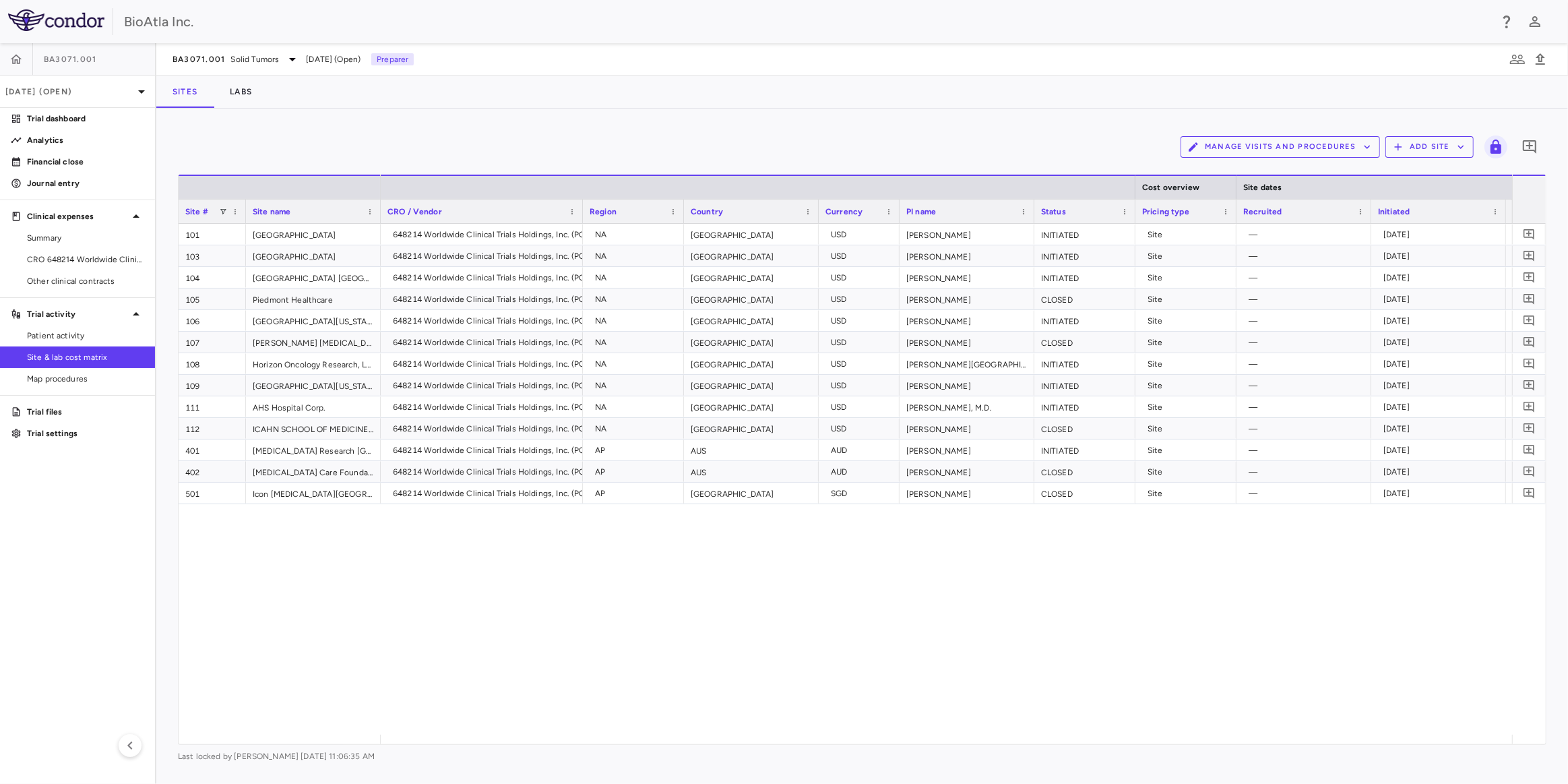
click at [75, 332] on span "Patient activity" at bounding box center [85, 336] width 117 height 12
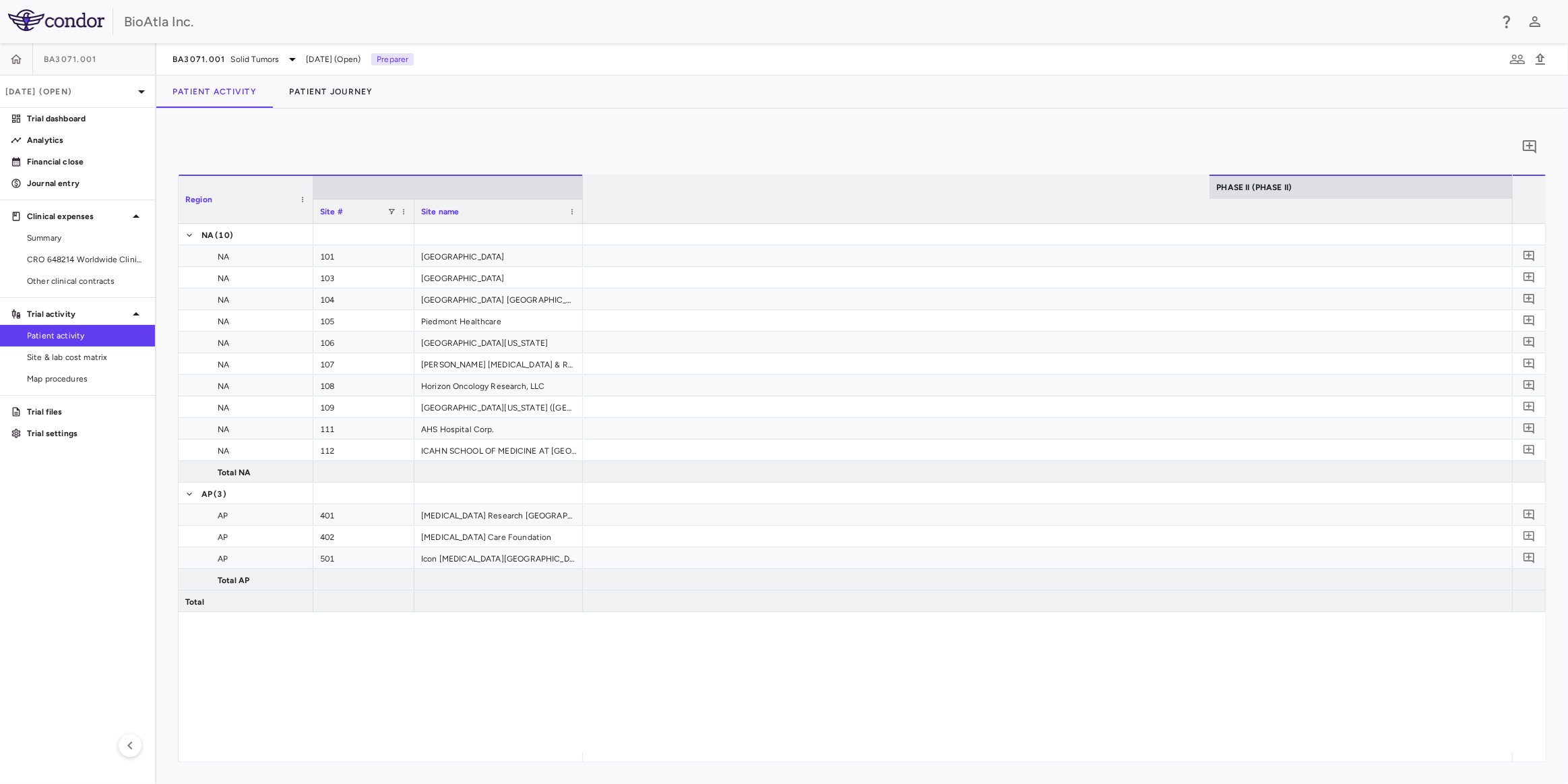
scroll to position [0, 7627]
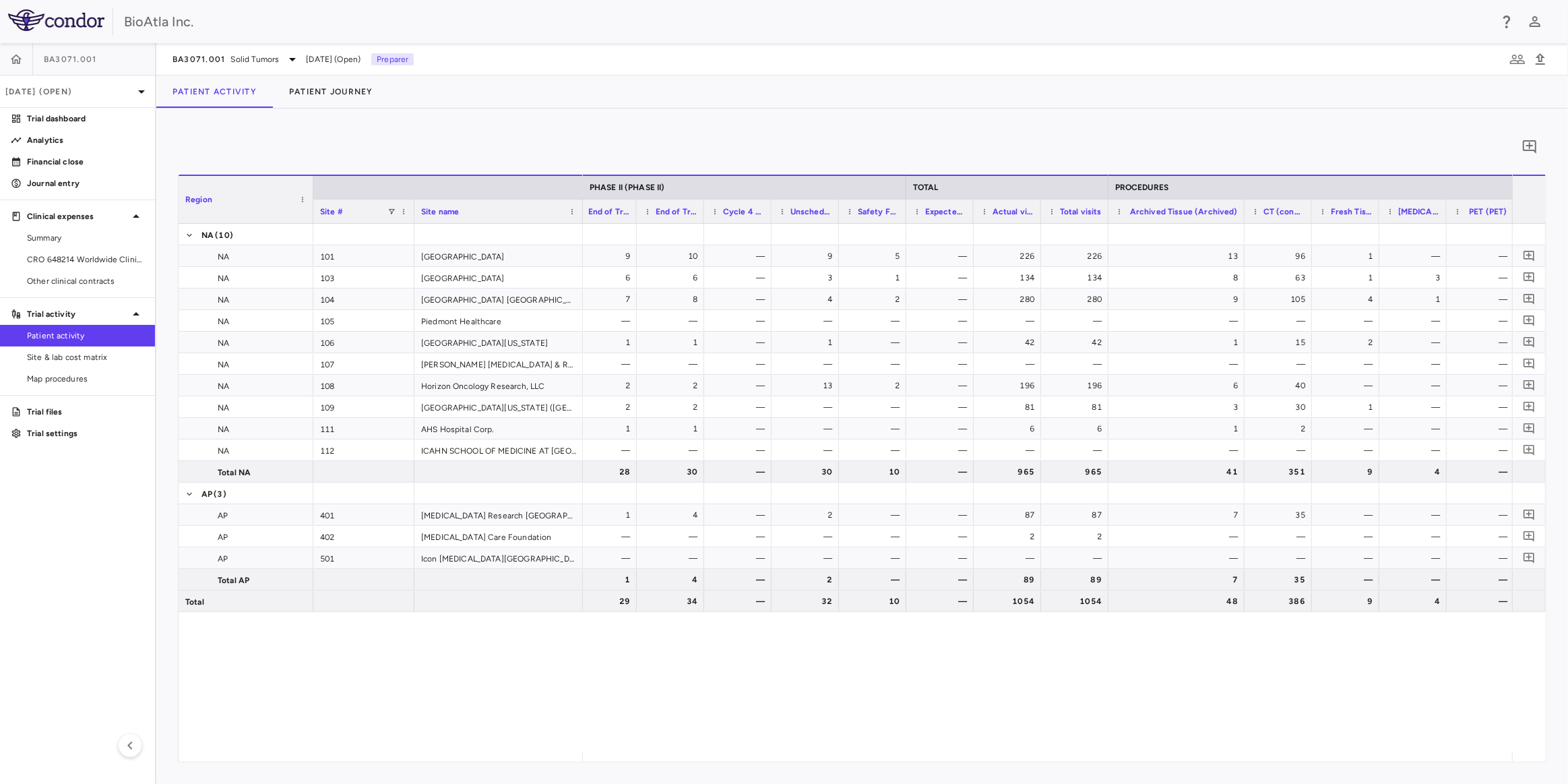
drag, startPoint x: 1174, startPoint y: 208, endPoint x: 1243, endPoint y: 214, distance: 69.3
click at [1243, 214] on div at bounding box center [1244, 211] width 5 height 24
drag, startPoint x: 1095, startPoint y: 181, endPoint x: 623, endPoint y: 191, distance: 472.1
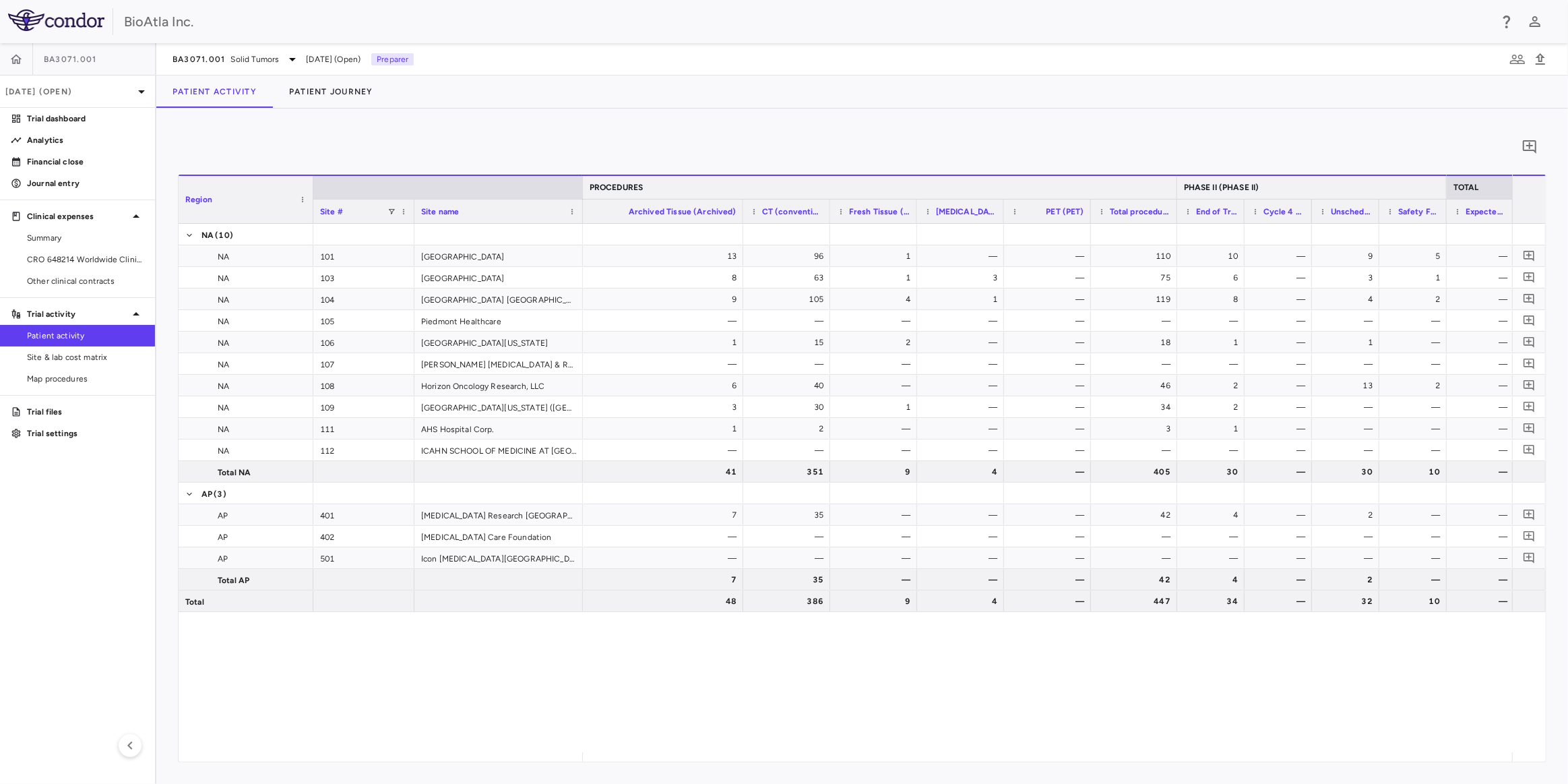
drag, startPoint x: 1040, startPoint y: 185, endPoint x: 1180, endPoint y: 186, distance: 140.0
click at [1177, 186] on div at bounding box center [1177, 187] width 5 height 23
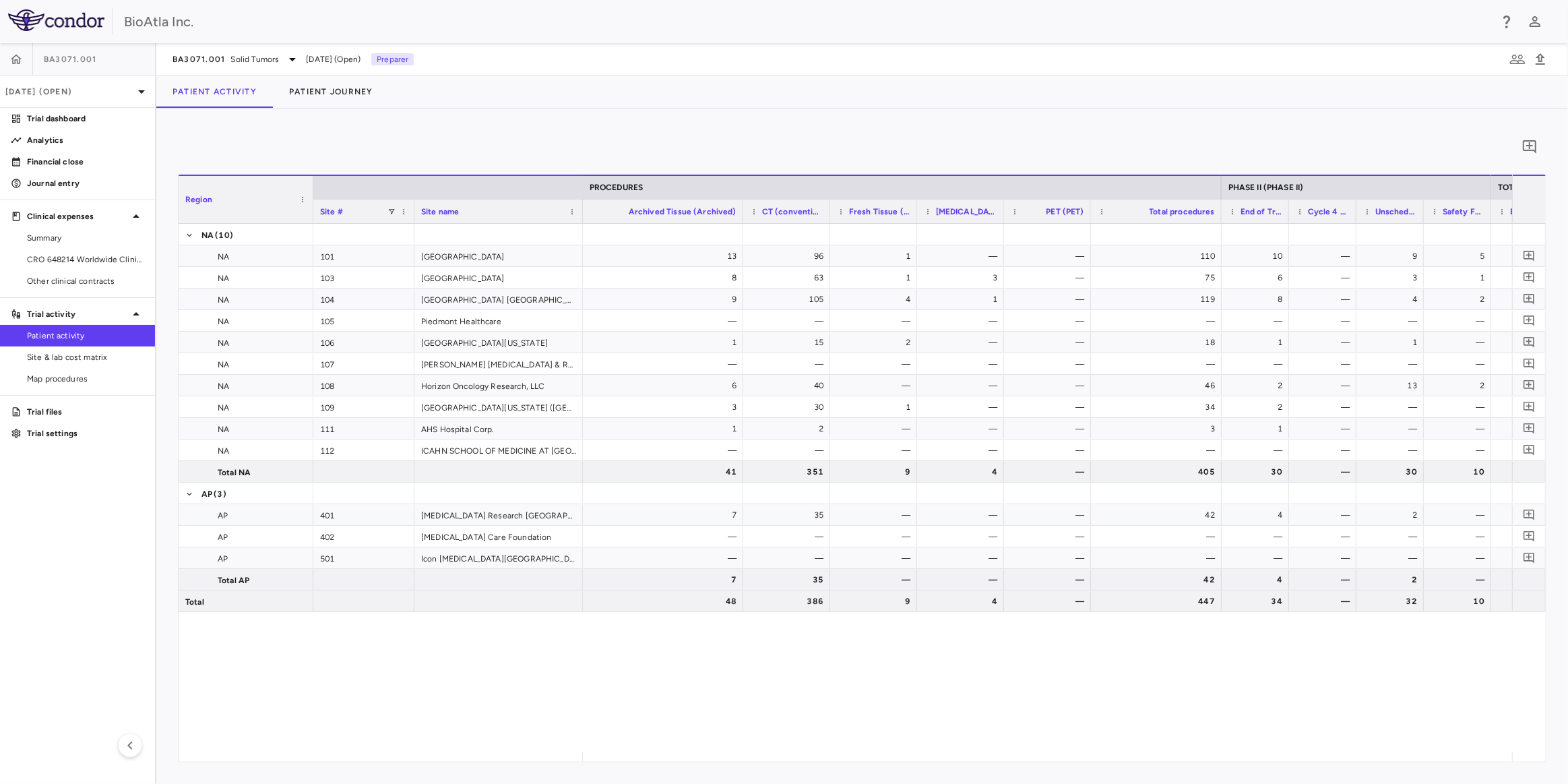
drag, startPoint x: 1175, startPoint y: 210, endPoint x: 1219, endPoint y: 206, distance: 44.2
click at [1219, 206] on div at bounding box center [1221, 211] width 5 height 24
drag, startPoint x: 849, startPoint y: 214, endPoint x: 814, endPoint y: 212, distance: 35.1
drag, startPoint x: 956, startPoint y: 209, endPoint x: 942, endPoint y: 209, distance: 14.0
drag, startPoint x: 1088, startPoint y: 210, endPoint x: 1113, endPoint y: 206, distance: 25.3
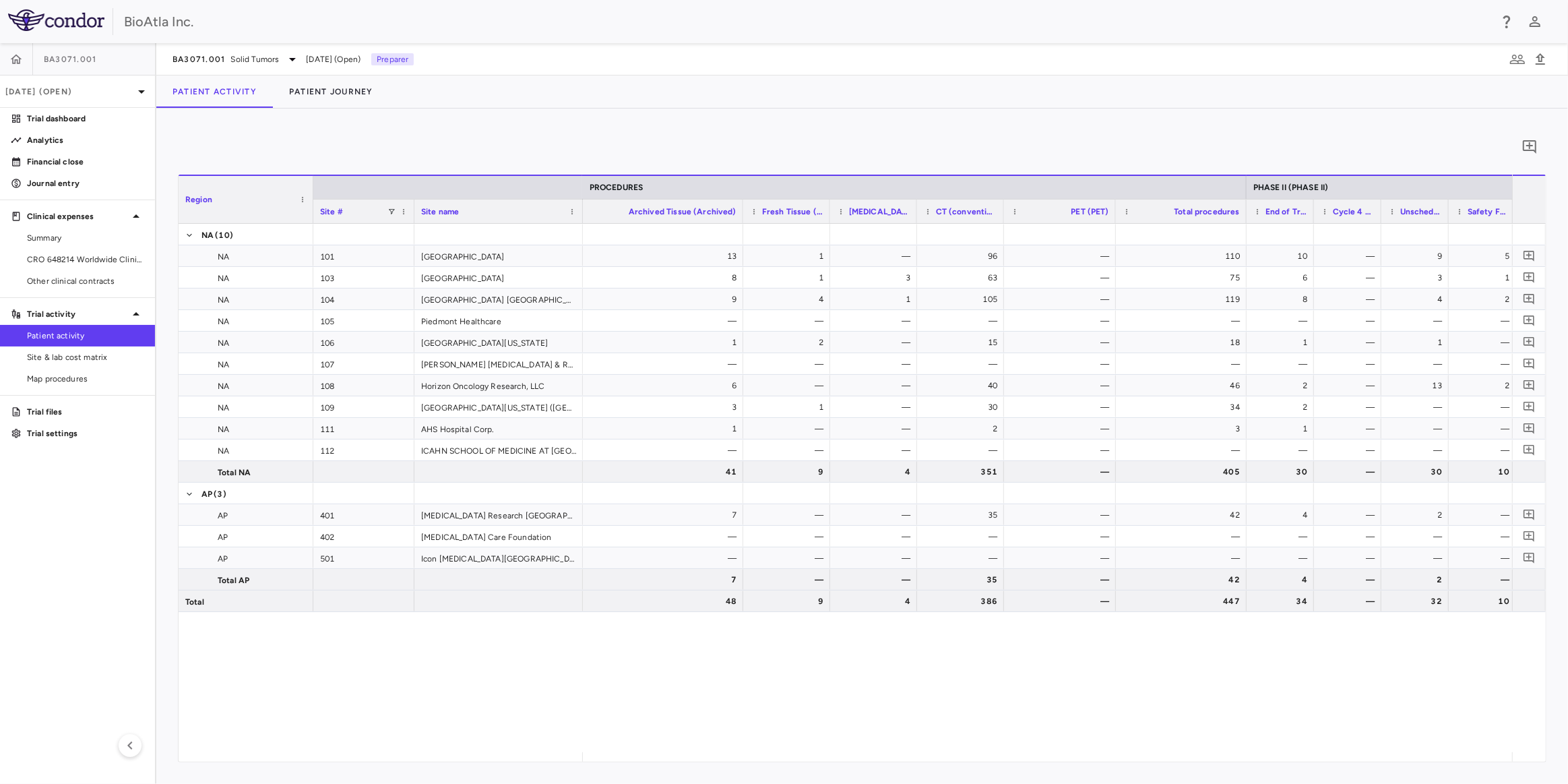
click at [1113, 206] on div at bounding box center [1115, 211] width 5 height 24
drag, startPoint x: 1243, startPoint y: 211, endPoint x: 1225, endPoint y: 220, distance: 20.1
click at [1225, 220] on div at bounding box center [1228, 211] width 5 height 24
click at [45, 241] on span "Summary" at bounding box center [85, 238] width 117 height 12
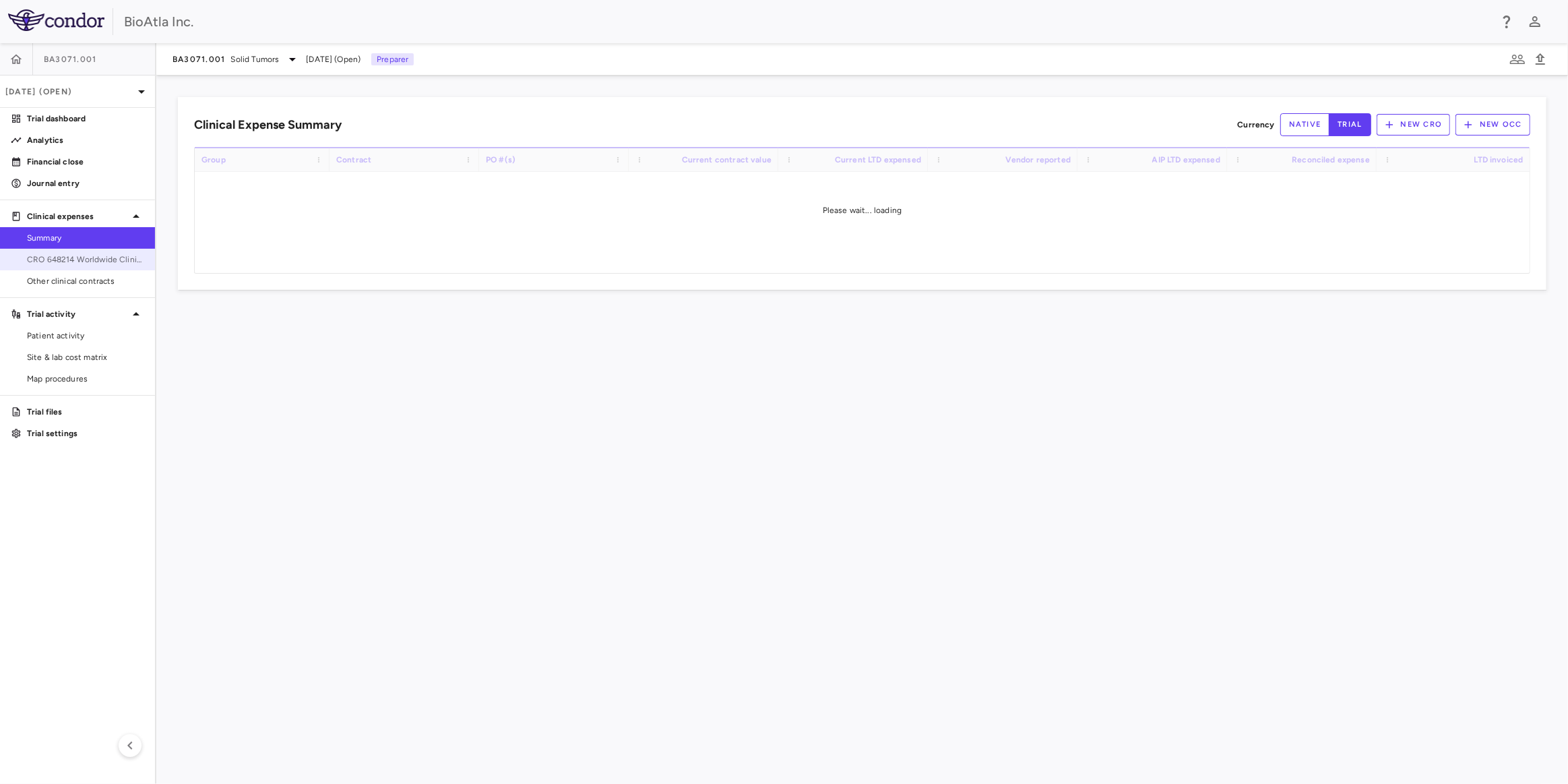
click at [49, 262] on span "CRO 648214 Worldwide Clinical Trials Holdings, Inc." at bounding box center [85, 259] width 117 height 12
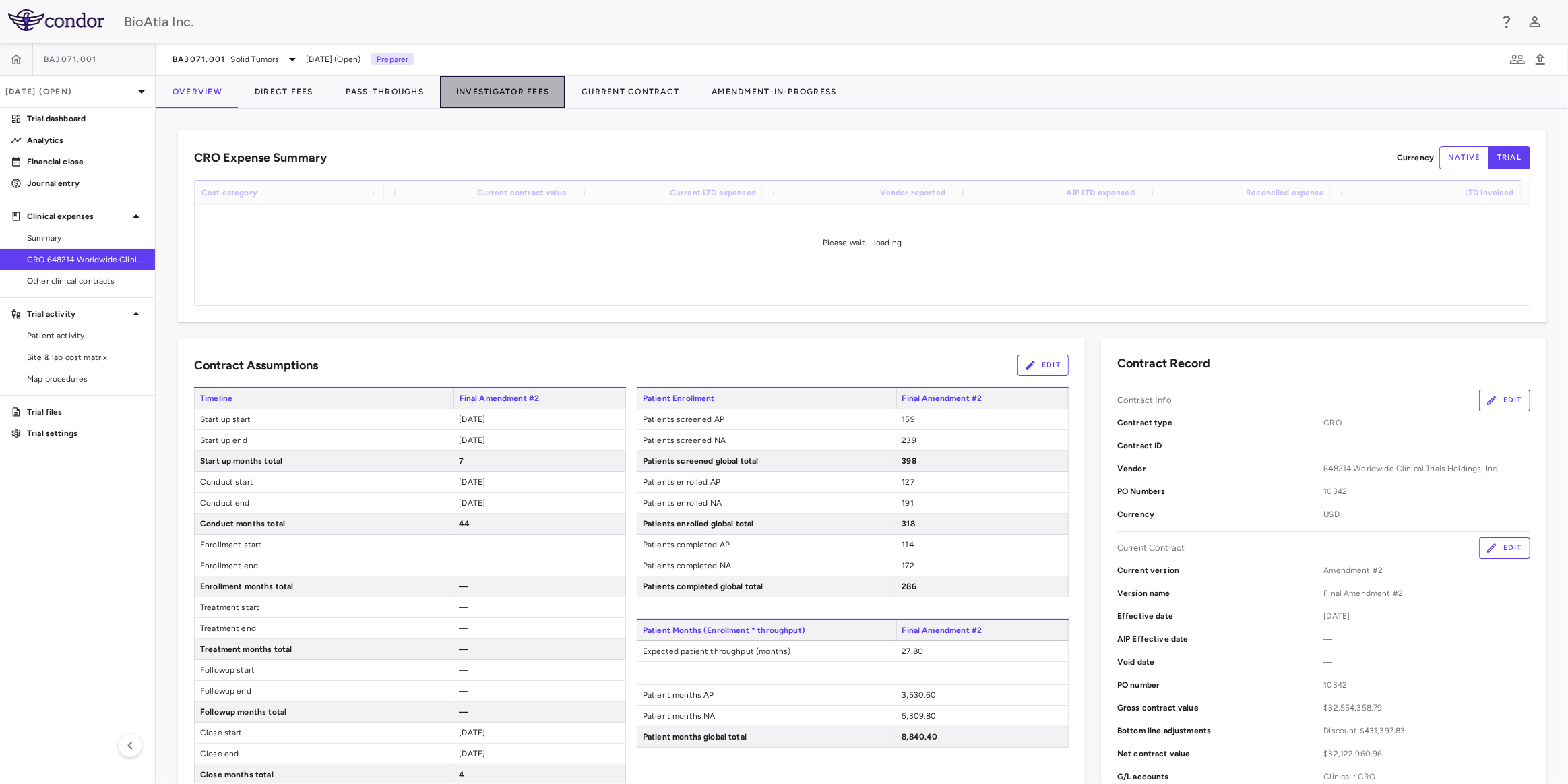
click at [510, 88] on button "Investigator Fees" at bounding box center [502, 91] width 125 height 32
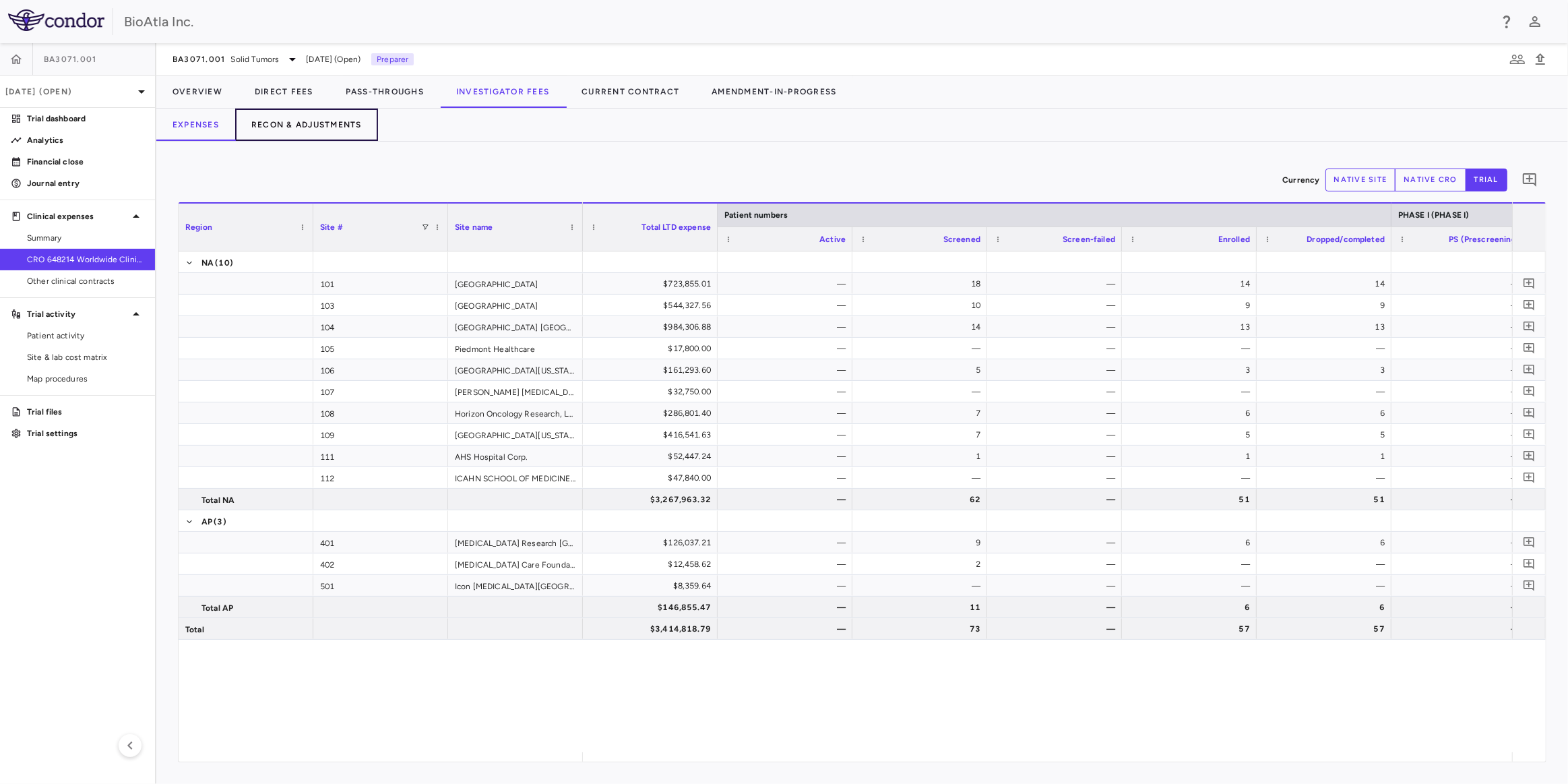
click at [281, 128] on button "Recon & Adjustments" at bounding box center [306, 124] width 143 height 32
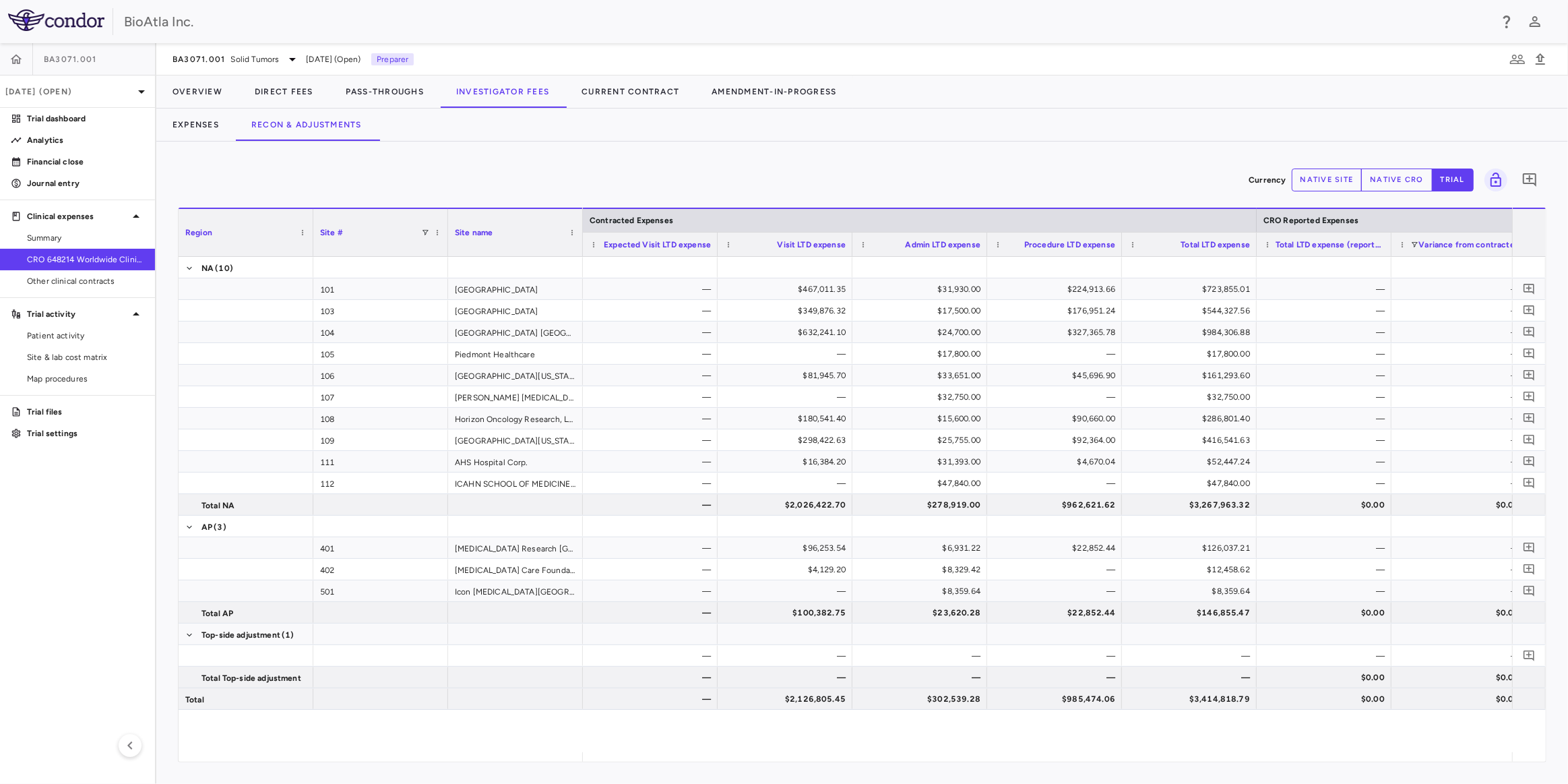
drag, startPoint x: 706, startPoint y: 761, endPoint x: 1095, endPoint y: 774, distance: 389.2
click at [1095, 774] on div "Currency native site native cro trial 0 Region Drag here to set column labels R…" at bounding box center [862, 463] width 1412 height 643
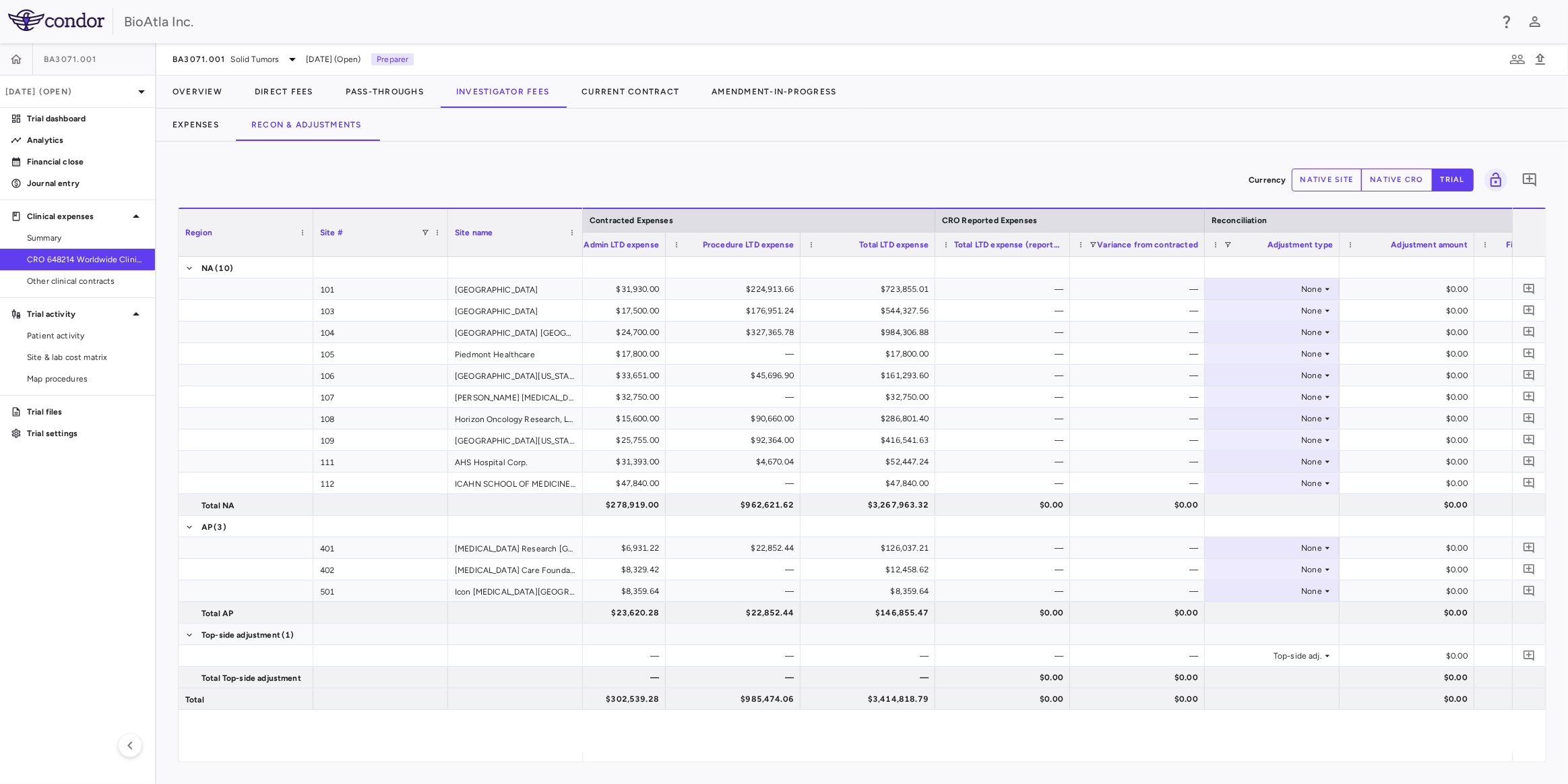
scroll to position [0, 418]
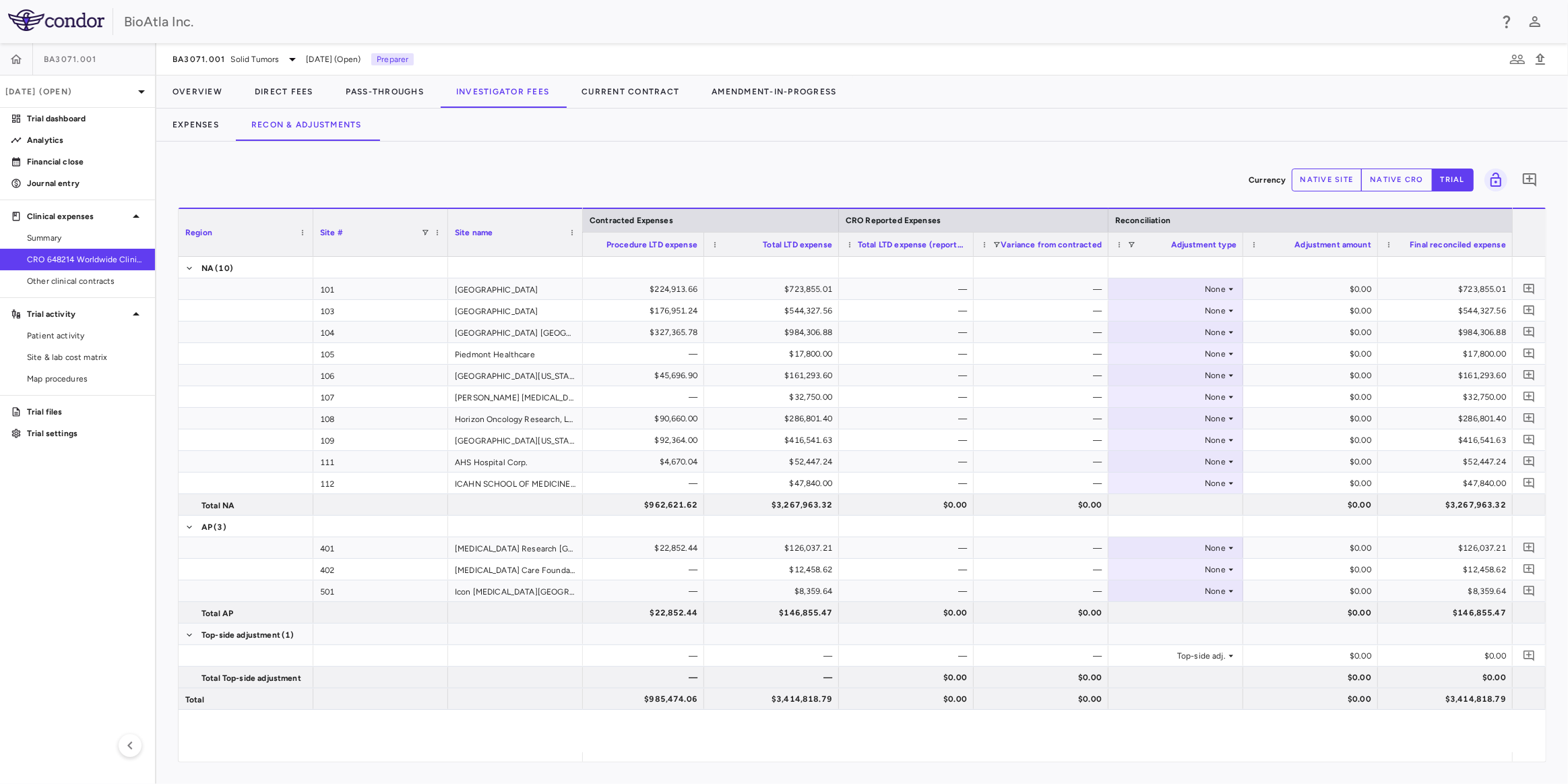
click at [1340, 176] on button "native site" at bounding box center [1328, 180] width 71 height 23
click at [1395, 178] on button "native cro" at bounding box center [1397, 180] width 71 height 23
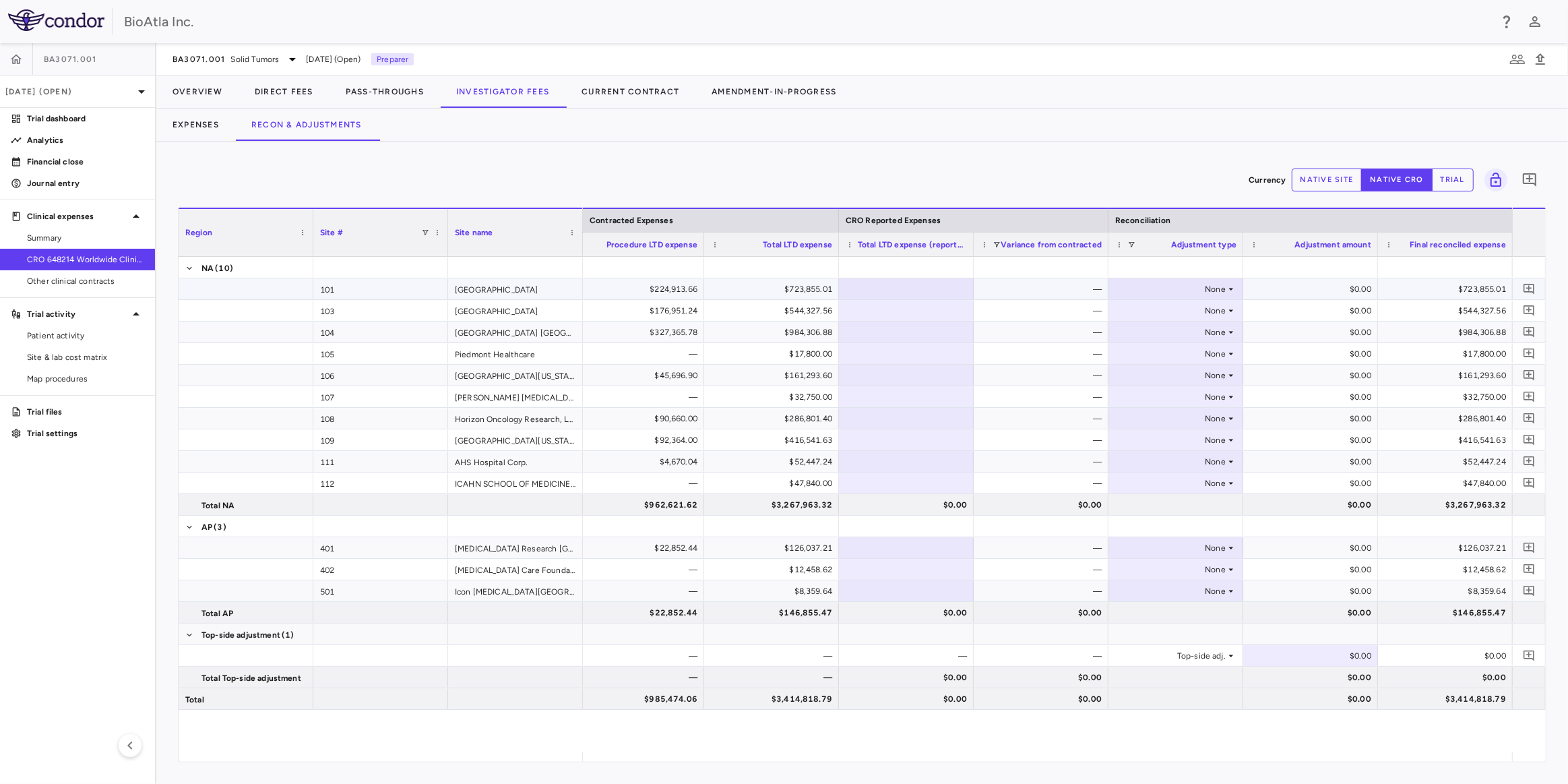
click at [847, 290] on div at bounding box center [906, 289] width 122 height 20
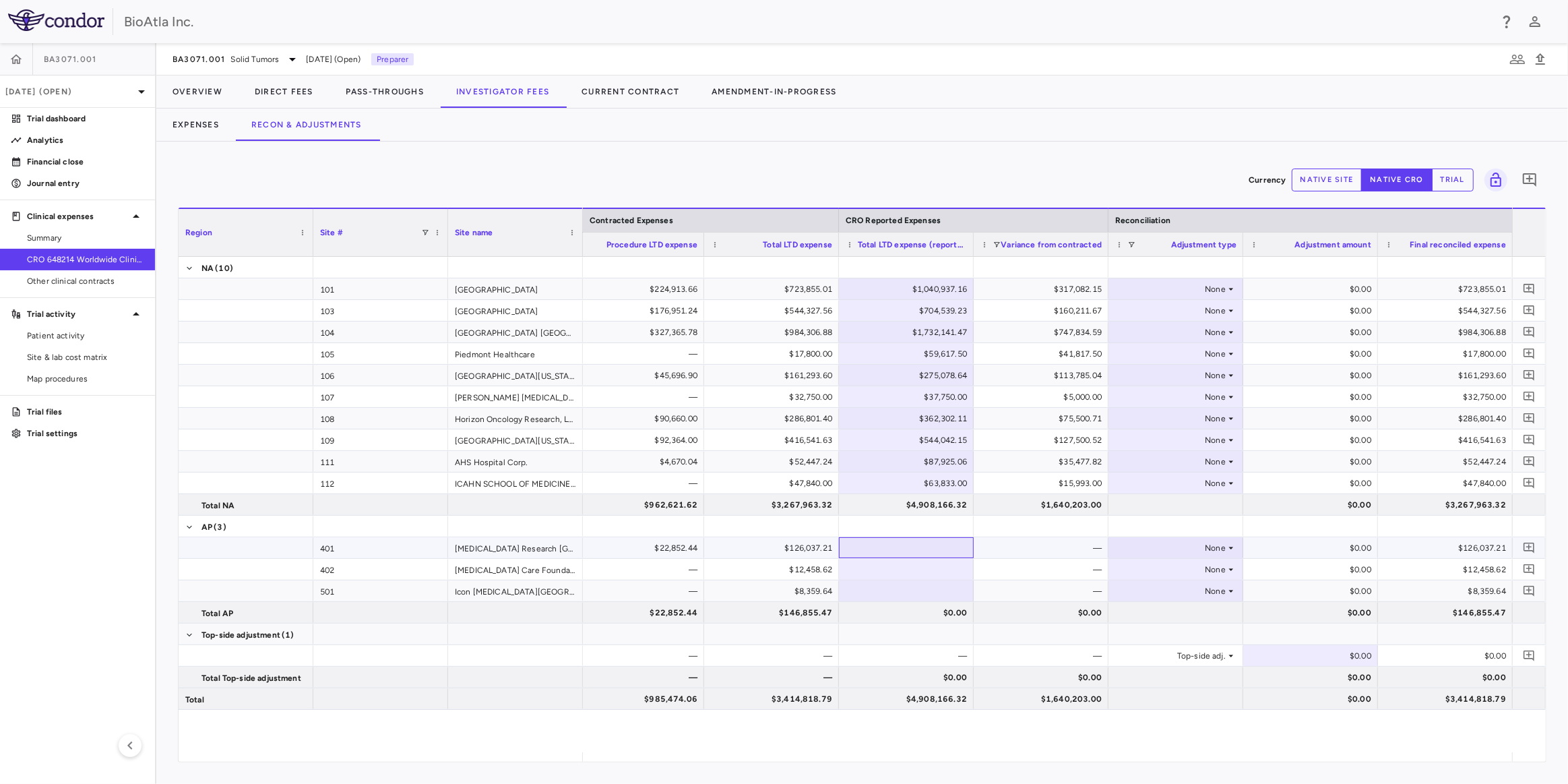
click at [908, 545] on div at bounding box center [906, 548] width 122 height 20
click at [941, 548] on input "number" at bounding box center [917, 549] width 114 height 22
drag, startPoint x: 1127, startPoint y: 762, endPoint x: 1186, endPoint y: 761, distance: 59.0
click at [1186, 761] on div "Region Drag here to set column labels Region Site # Site name NA" at bounding box center [862, 485] width 1368 height 555
click at [1235, 284] on icon at bounding box center [1231, 289] width 11 height 11
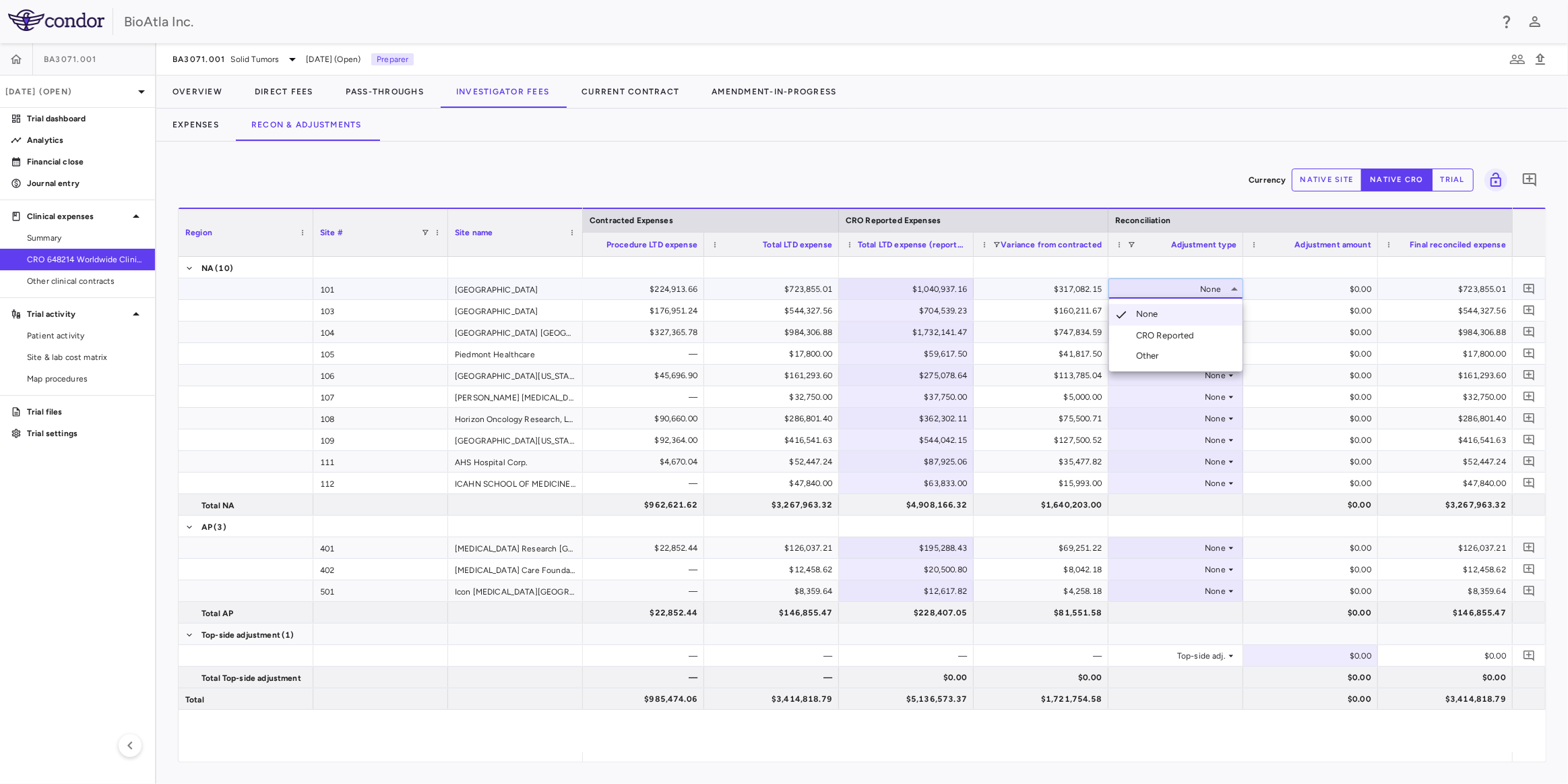
click at [1141, 356] on div "Other" at bounding box center [1150, 356] width 28 height 12
click at [1219, 308] on div "None" at bounding box center [1173, 311] width 105 height 21
click at [1233, 310] on icon at bounding box center [1231, 311] width 11 height 11
click at [1144, 374] on div "Other" at bounding box center [1150, 377] width 28 height 12
click at [1225, 329] on icon at bounding box center [1231, 332] width 11 height 11
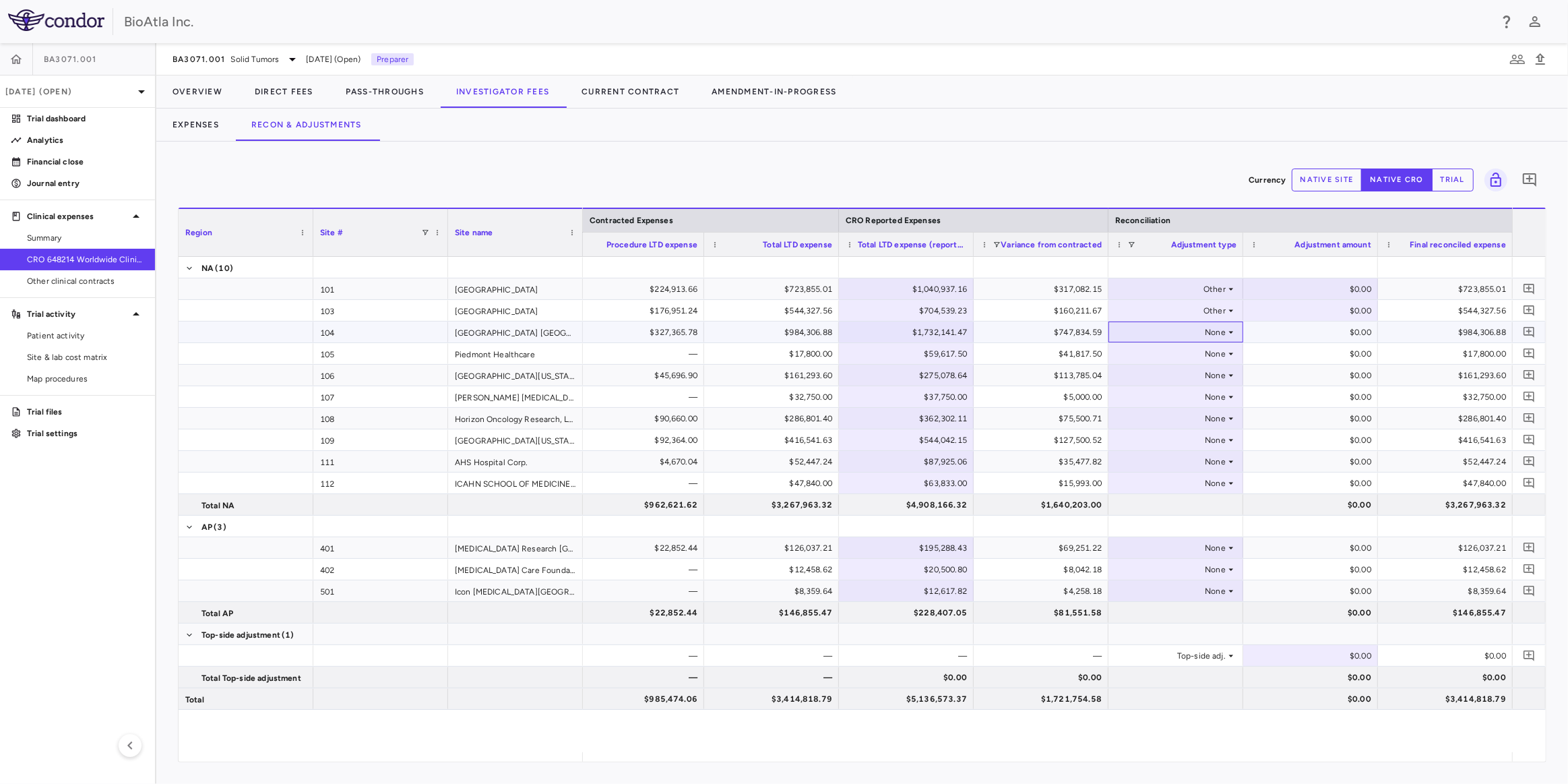
click at [1219, 334] on div "None" at bounding box center [1173, 332] width 105 height 21
click at [1142, 394] on div "Other" at bounding box center [1150, 400] width 28 height 12
click at [1226, 353] on icon at bounding box center [1231, 354] width 11 height 11
click at [1139, 417] on div "Other" at bounding box center [1150, 421] width 28 height 12
click at [1219, 376] on div "None" at bounding box center [1173, 376] width 105 height 21
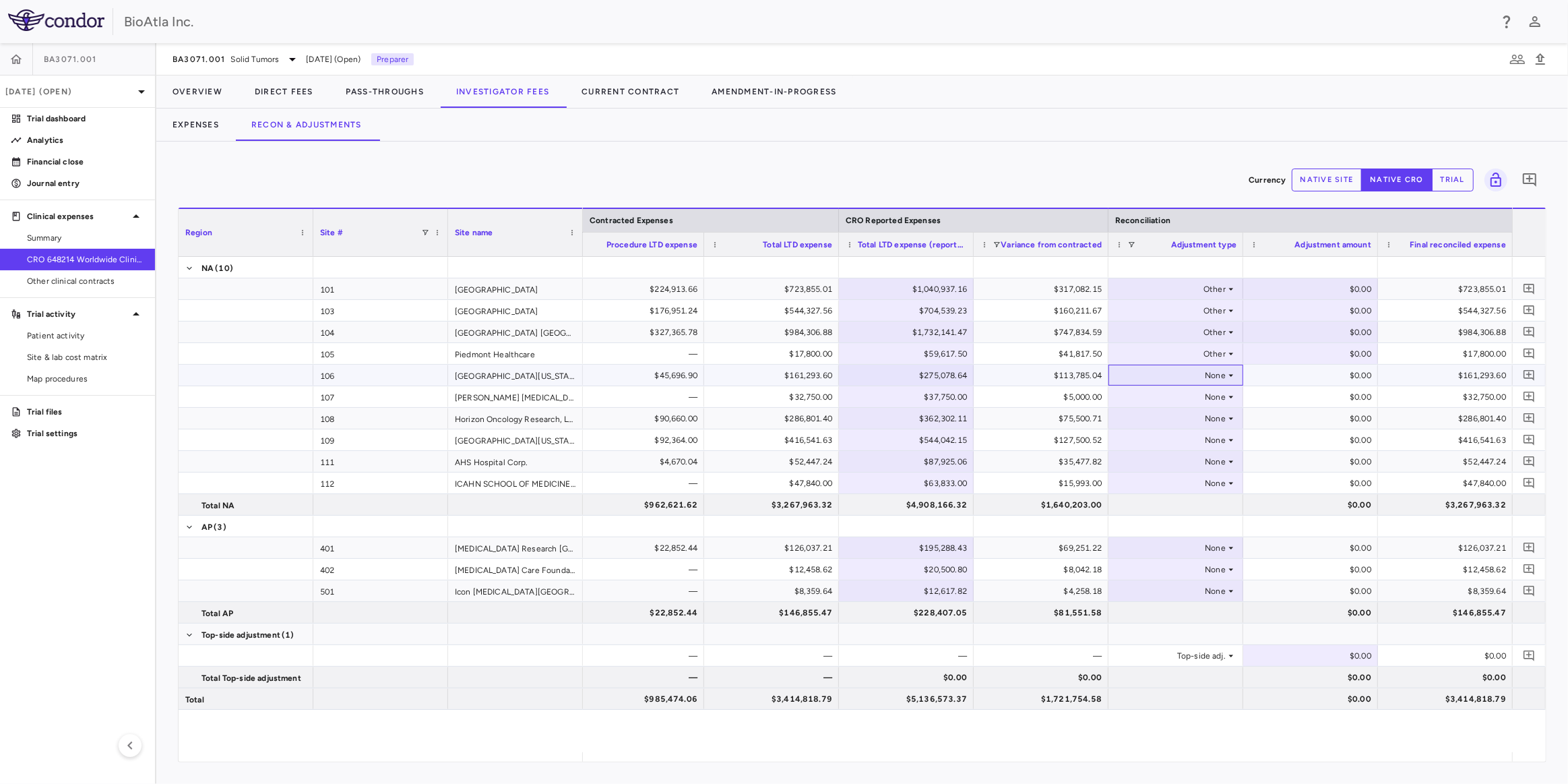
click at [1223, 375] on div "None" at bounding box center [1173, 376] width 105 height 21
click at [1139, 438] on div "Other" at bounding box center [1150, 442] width 28 height 12
click at [1208, 392] on div "None" at bounding box center [1173, 397] width 105 height 21
click at [1213, 396] on div "None" at bounding box center [1173, 397] width 105 height 21
click at [1146, 461] on div "Other" at bounding box center [1150, 464] width 28 height 12
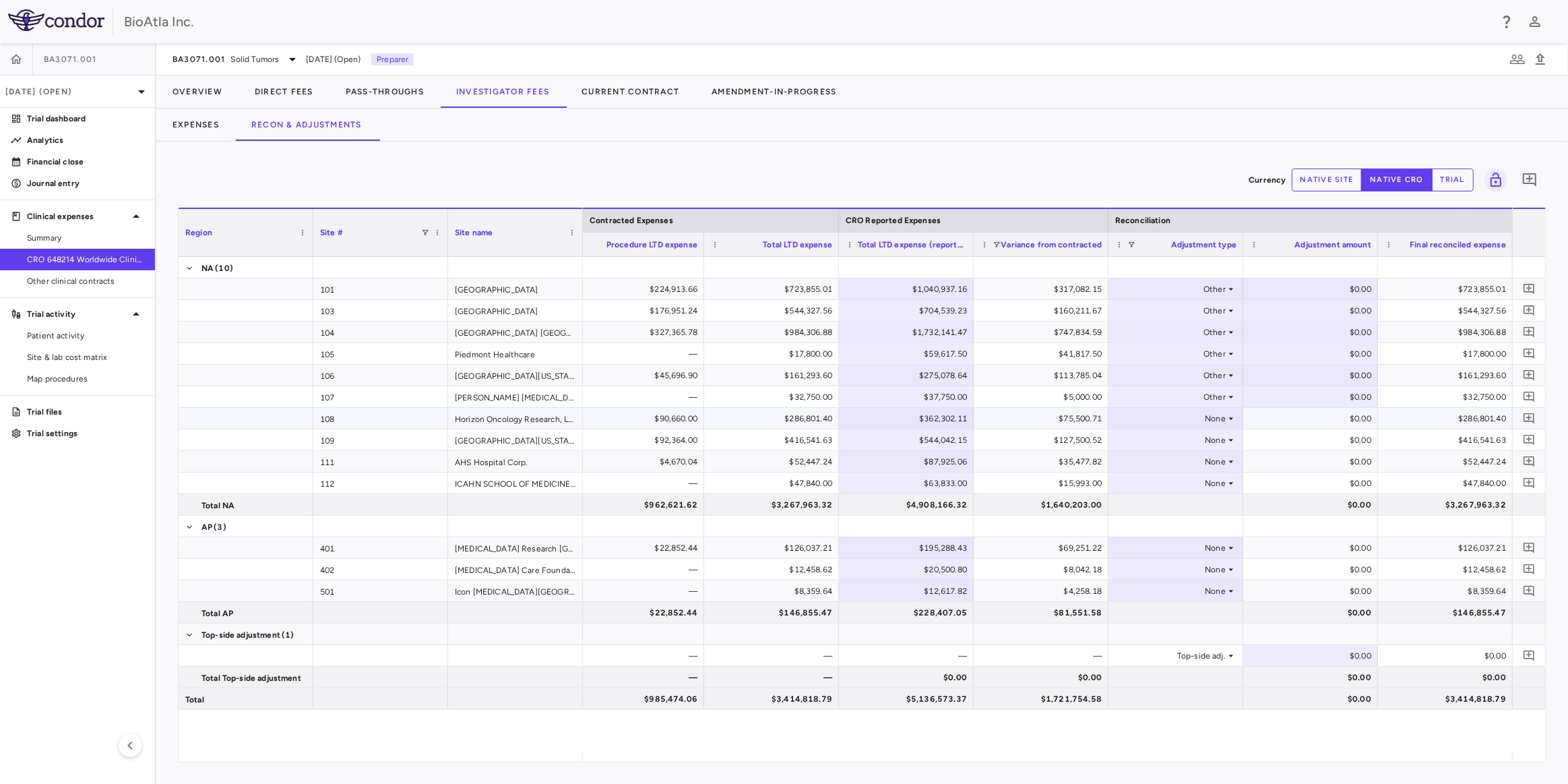
click at [1197, 415] on div "None" at bounding box center [1173, 418] width 105 height 21
click at [1225, 418] on icon at bounding box center [1231, 418] width 11 height 11
click at [1137, 483] on div "Other" at bounding box center [1150, 486] width 28 height 12
click at [1227, 438] on icon at bounding box center [1231, 440] width 11 height 11
click at [1139, 501] on div "Other" at bounding box center [1150, 507] width 28 height 12
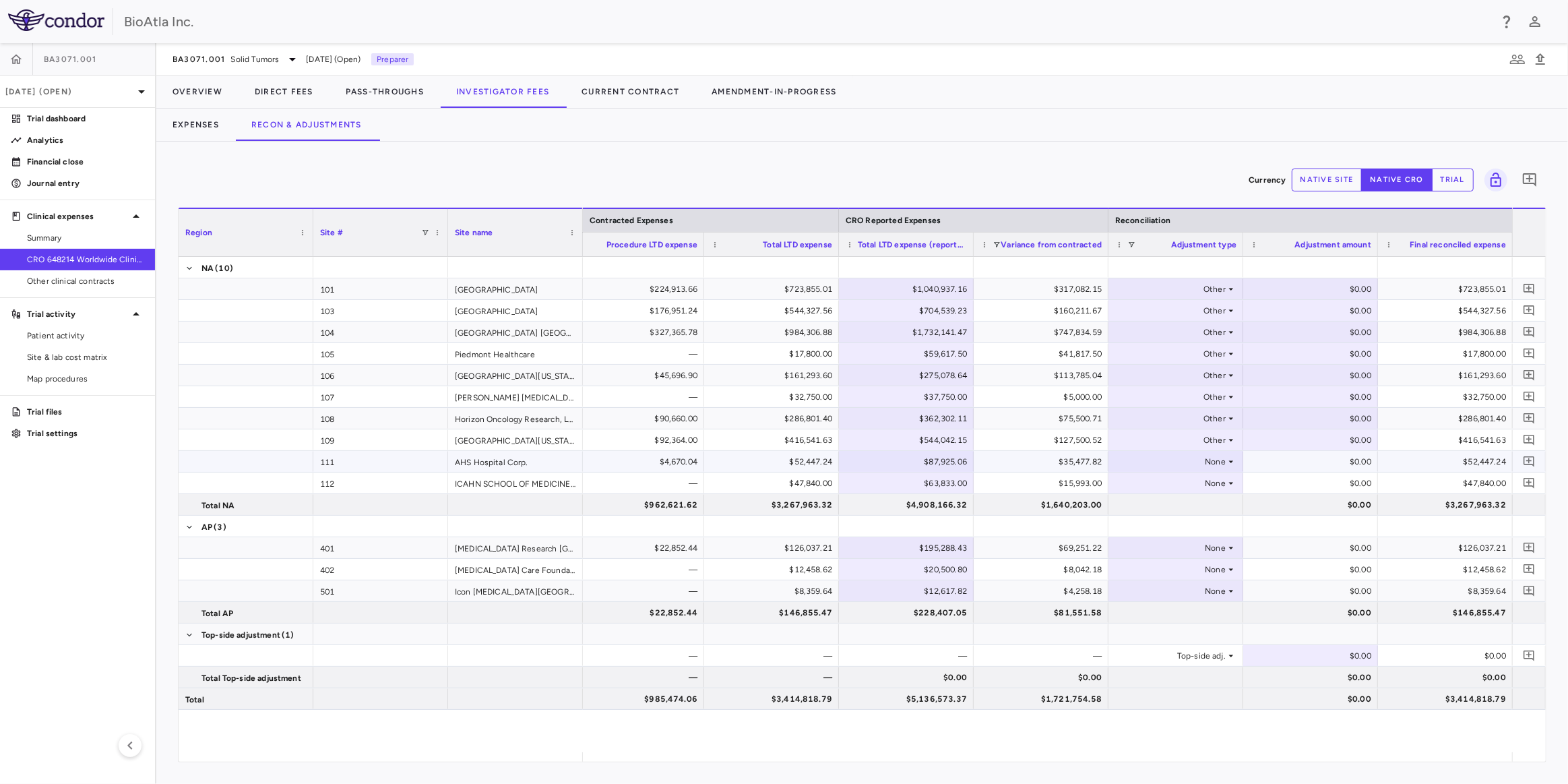
click at [1220, 458] on div "None" at bounding box center [1173, 462] width 105 height 21
click at [1151, 528] on div "Other" at bounding box center [1150, 528] width 28 height 12
click at [1233, 480] on icon at bounding box center [1231, 483] width 11 height 11
click at [1220, 475] on div "None" at bounding box center [1173, 483] width 105 height 21
click at [1153, 546] on div "Other" at bounding box center [1150, 550] width 28 height 12
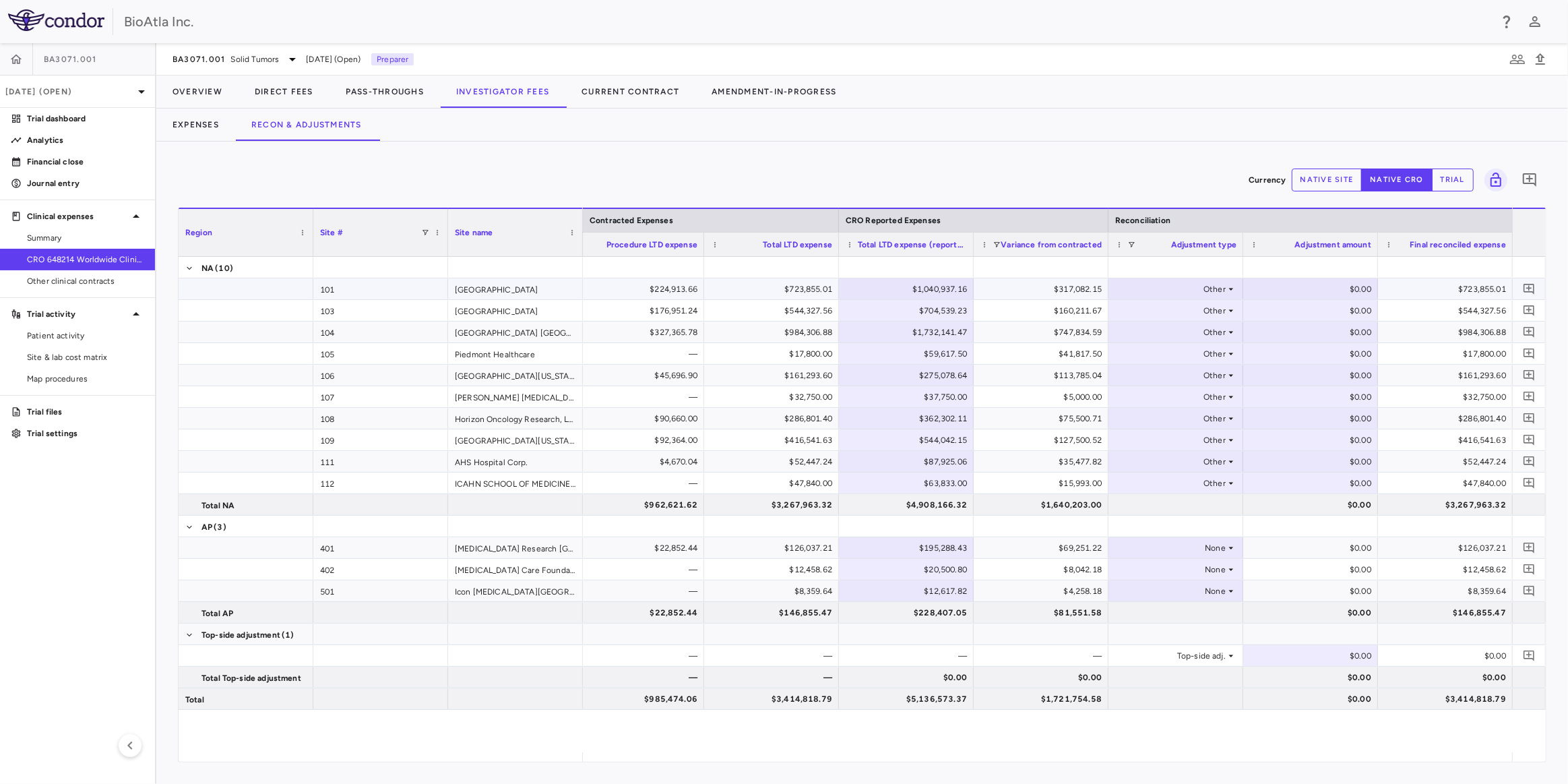
click at [1333, 289] on div "$0.00" at bounding box center [1313, 289] width 116 height 21
click at [1232, 539] on div "None" at bounding box center [1176, 548] width 122 height 20
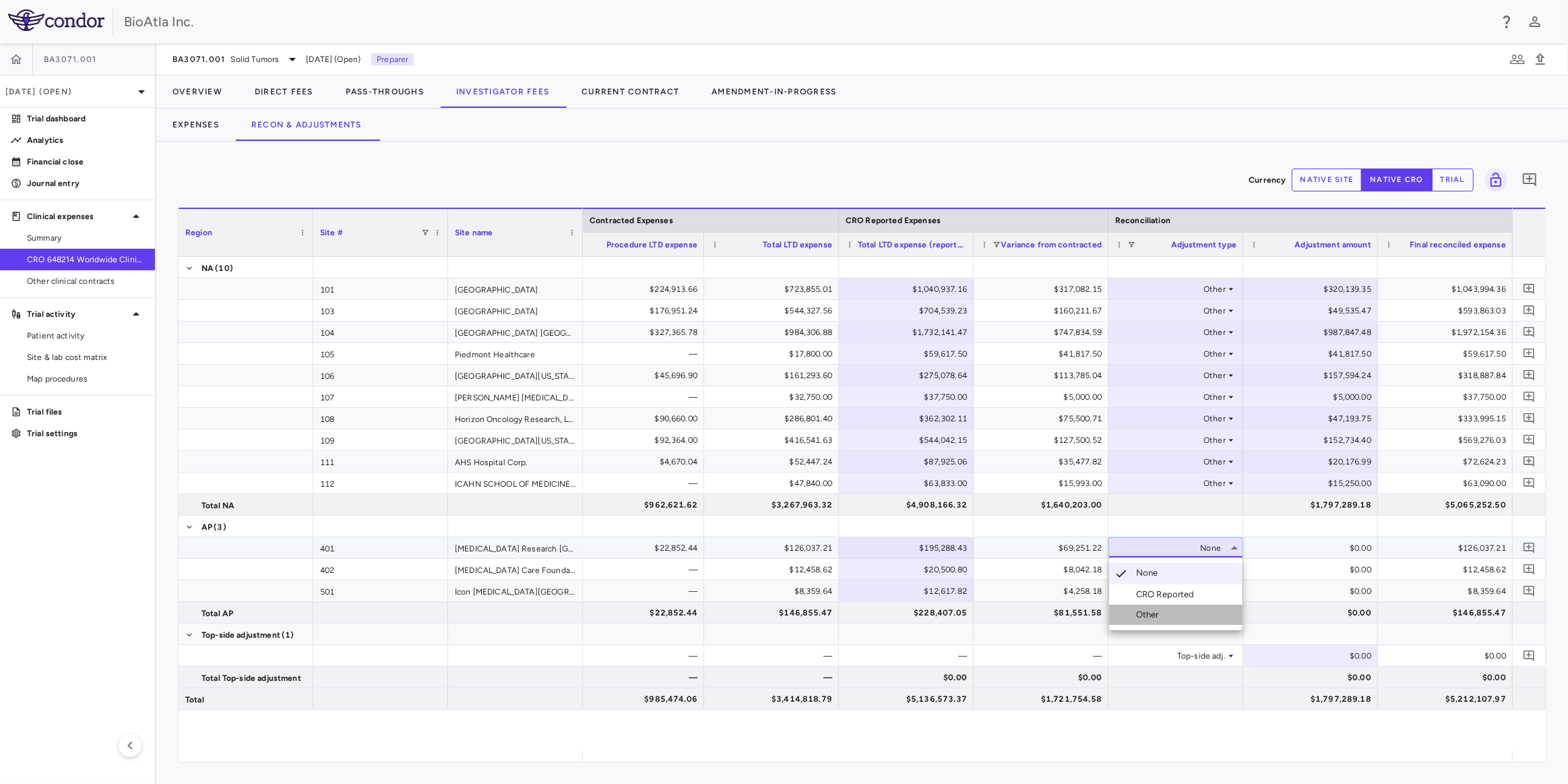
click at [1148, 617] on div "Other" at bounding box center [1150, 615] width 28 height 12
click at [1225, 562] on div "None" at bounding box center [1173, 569] width 105 height 21
click at [1235, 567] on icon at bounding box center [1231, 570] width 11 height 11
click at [1154, 629] on li "Other" at bounding box center [1176, 636] width 133 height 20
click at [1225, 589] on icon at bounding box center [1231, 591] width 11 height 11
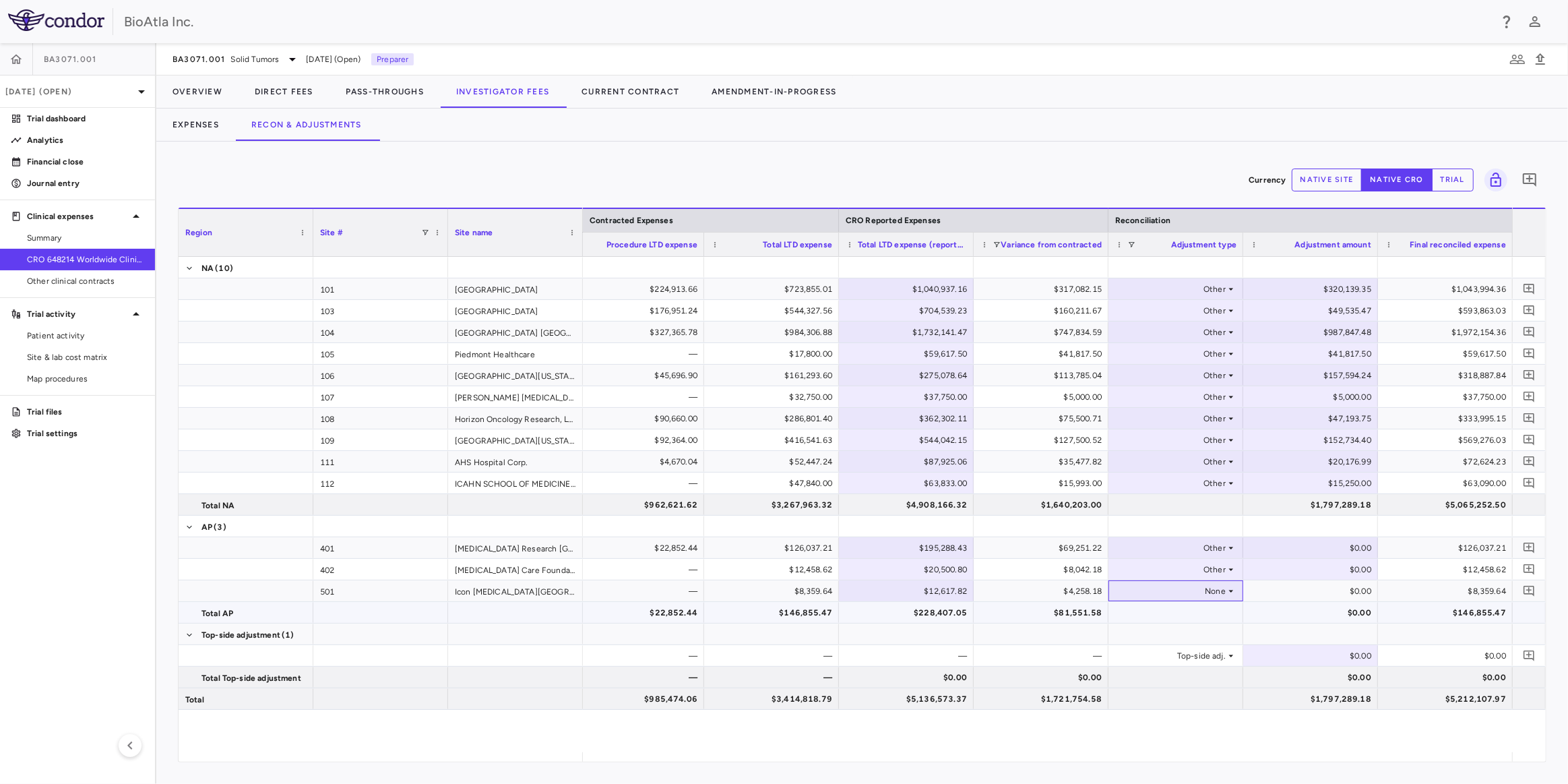
click at [1210, 600] on div "None" at bounding box center [1176, 591] width 135 height 21
click at [1151, 653] on div "Other" at bounding box center [1150, 658] width 28 height 12
click at [1319, 550] on div "$0.00" at bounding box center [1313, 548] width 116 height 21
click at [1316, 541] on div "$0.00" at bounding box center [1313, 548] width 116 height 21
click at [1320, 652] on div "$0.00" at bounding box center [1313, 656] width 116 height 21
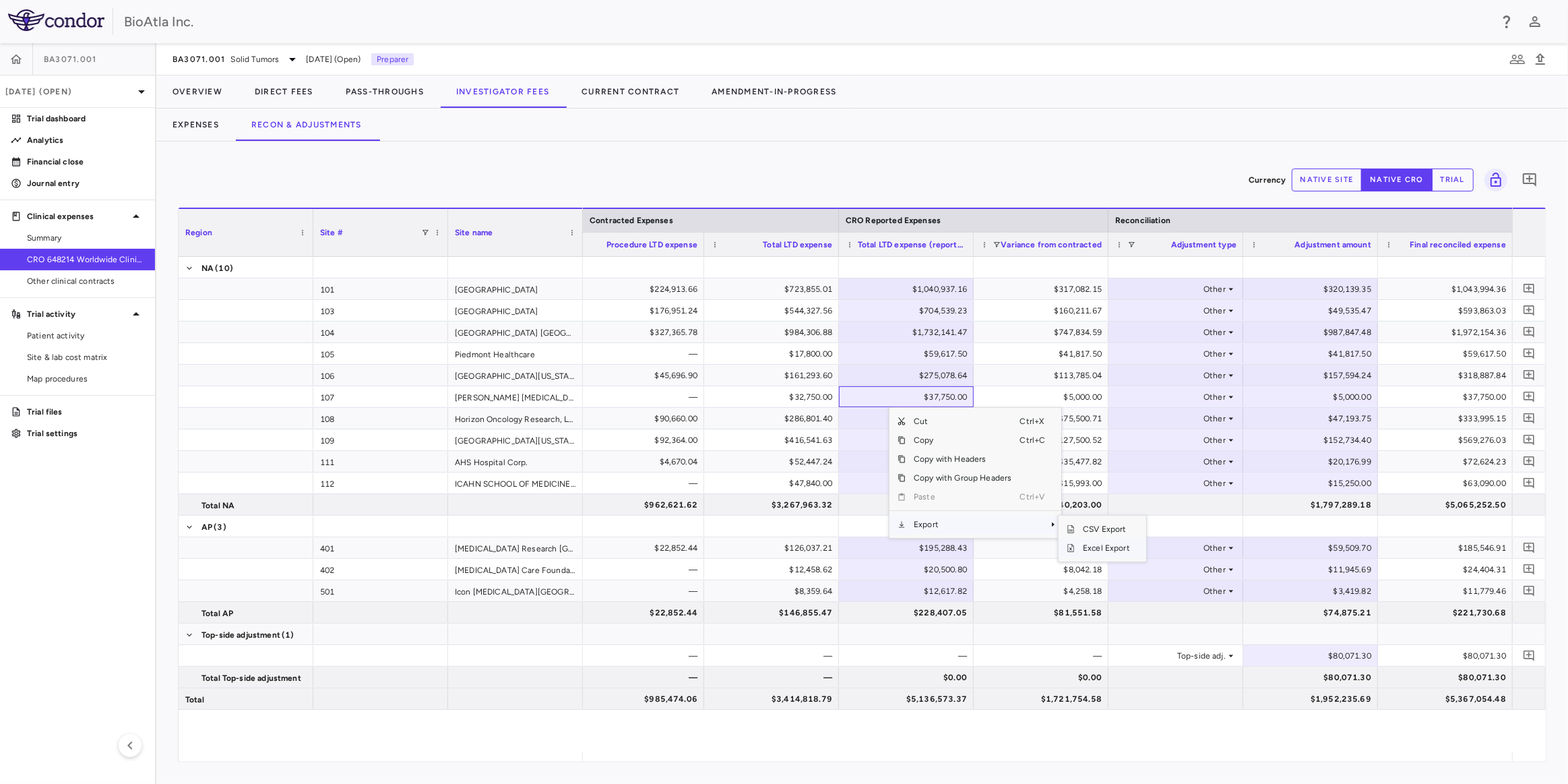
click at [1099, 541] on span "Excel Export" at bounding box center [1106, 548] width 63 height 19
click at [336, 128] on button "Recon & Adjustments" at bounding box center [306, 124] width 143 height 32
